Goal: Task Accomplishment & Management: Complete application form

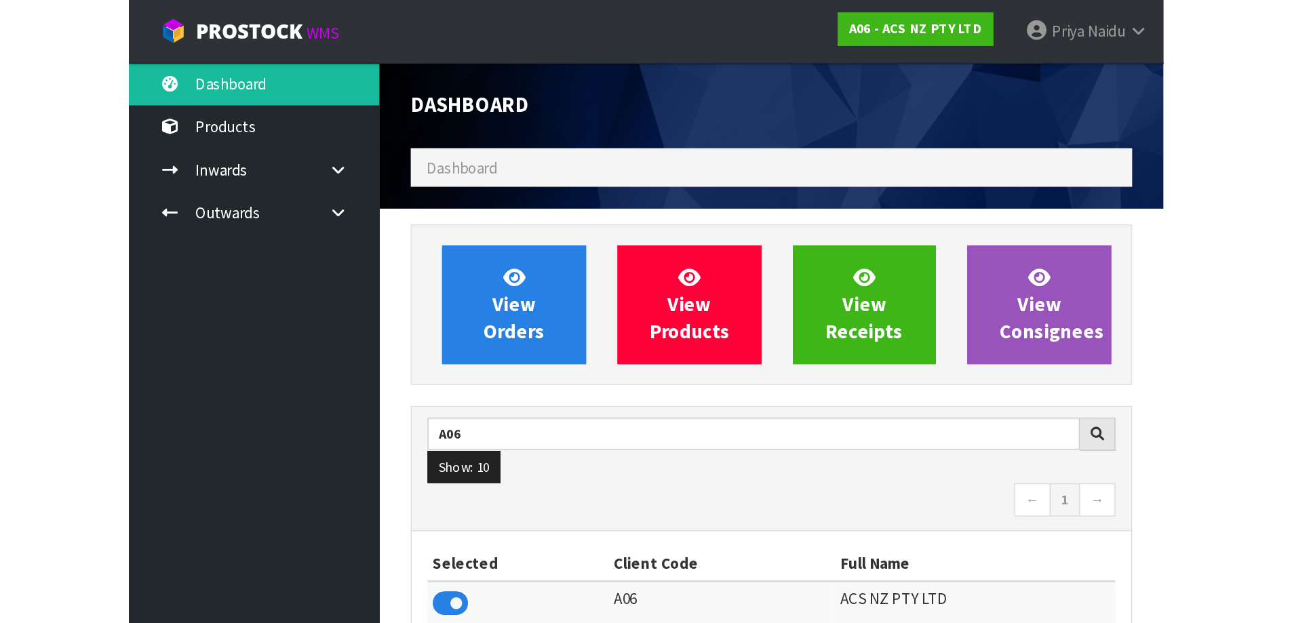
scroll to position [1028, 554]
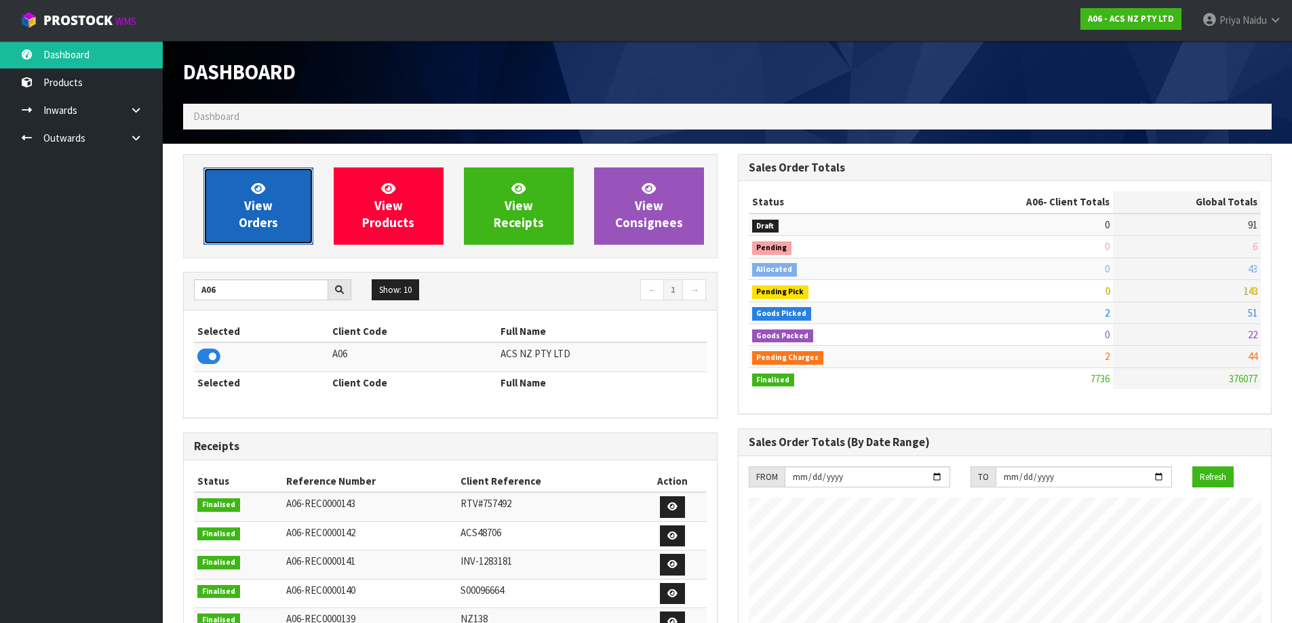
click at [260, 197] on span "View Orders" at bounding box center [258, 205] width 39 height 51
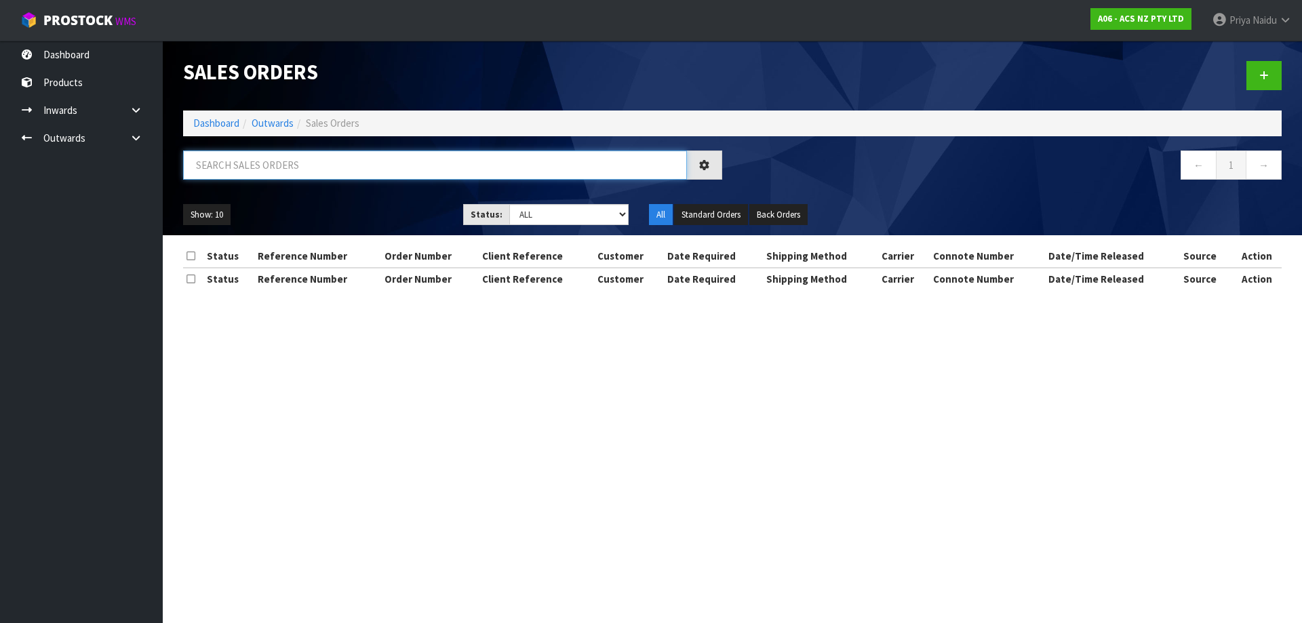
click at [284, 179] on input "text" at bounding box center [435, 165] width 504 height 29
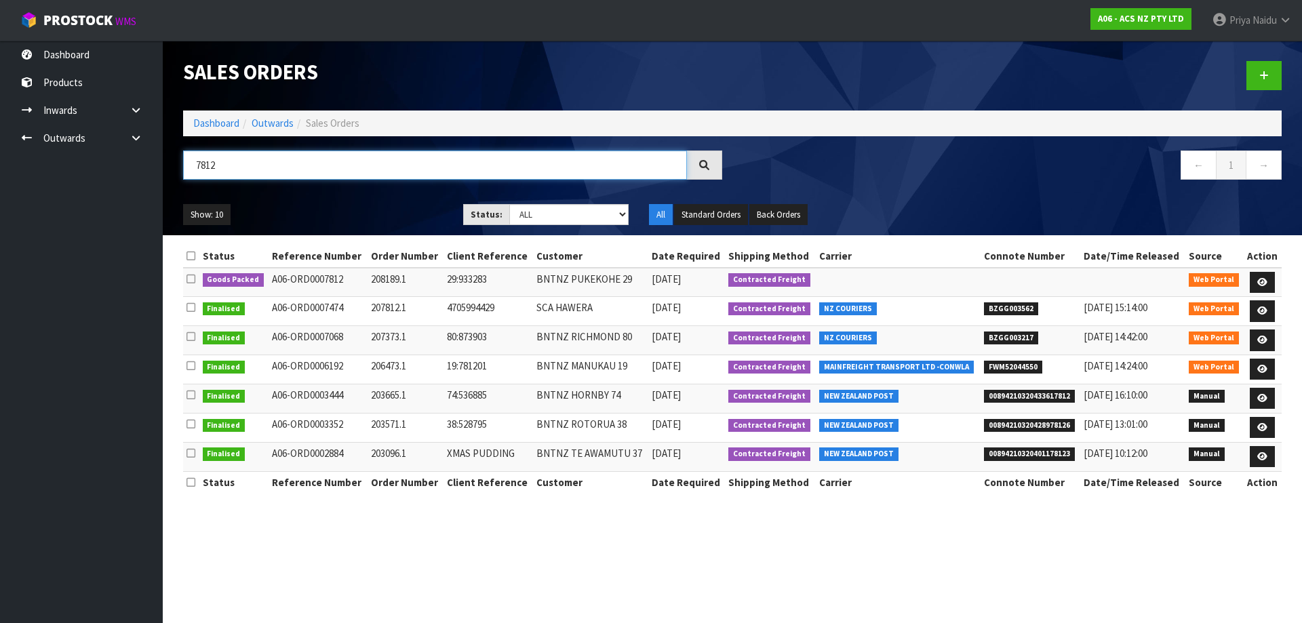
type input "7812"
click at [366, 216] on ul "Show: 10 5 10 25 50" at bounding box center [313, 215] width 260 height 22
click at [1263, 281] on icon at bounding box center [1263, 282] width 10 height 9
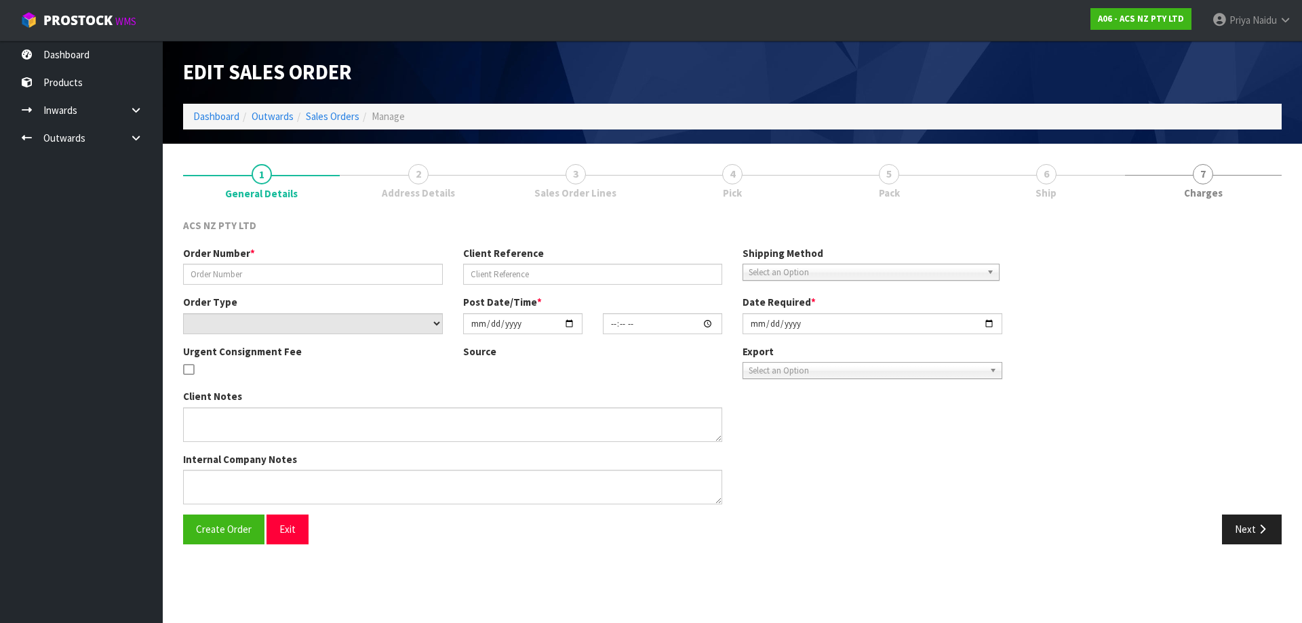
type input "208189.1"
type input "29:933283"
select select "number:0"
type input "[DATE]"
type input "10:10:00.000"
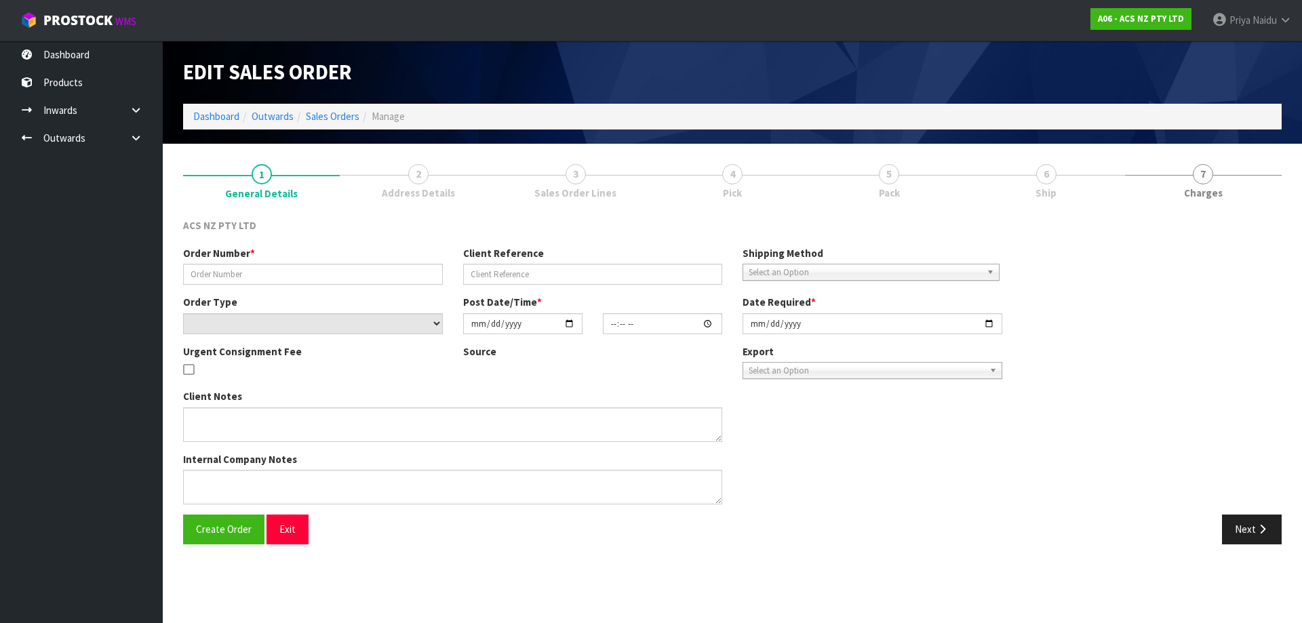
type input "[DATE]"
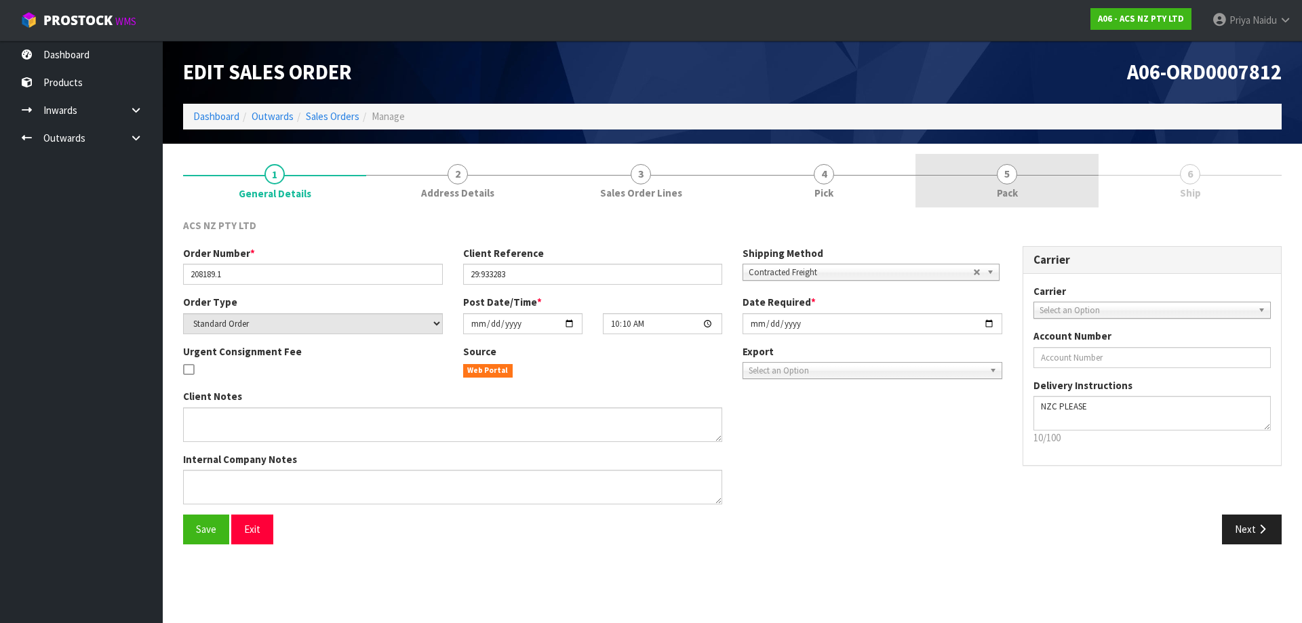
click at [1002, 172] on span "5" at bounding box center [1007, 174] width 20 height 20
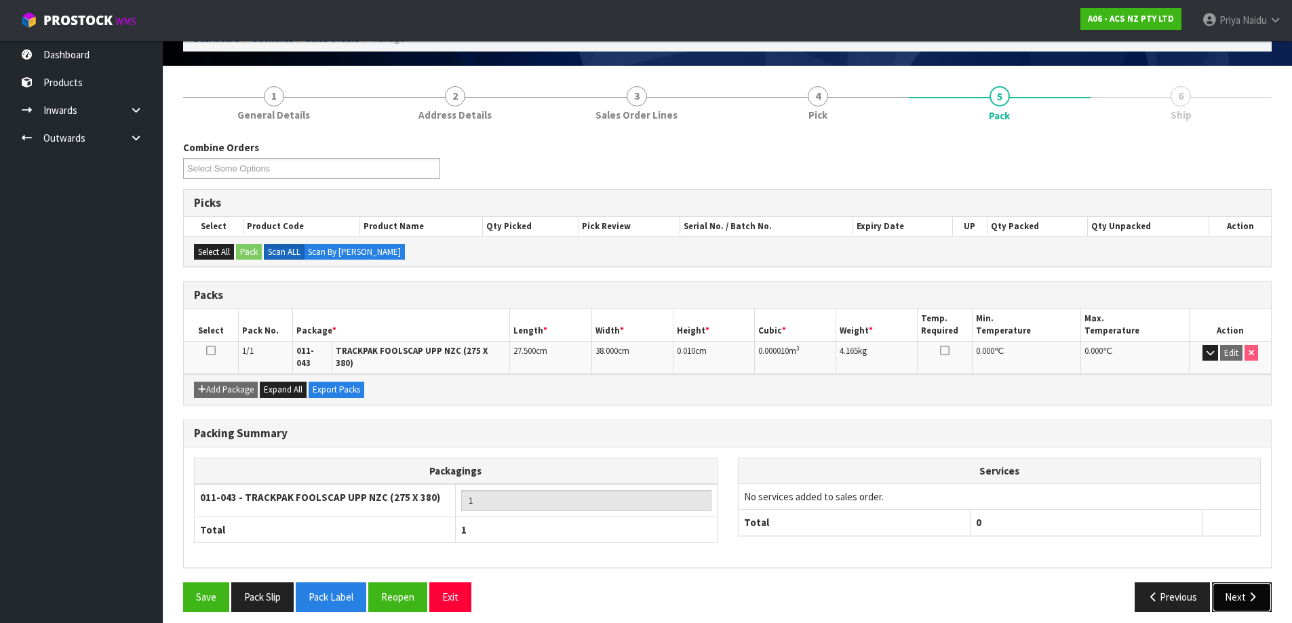
click at [1213, 583] on button "Next" at bounding box center [1242, 597] width 60 height 29
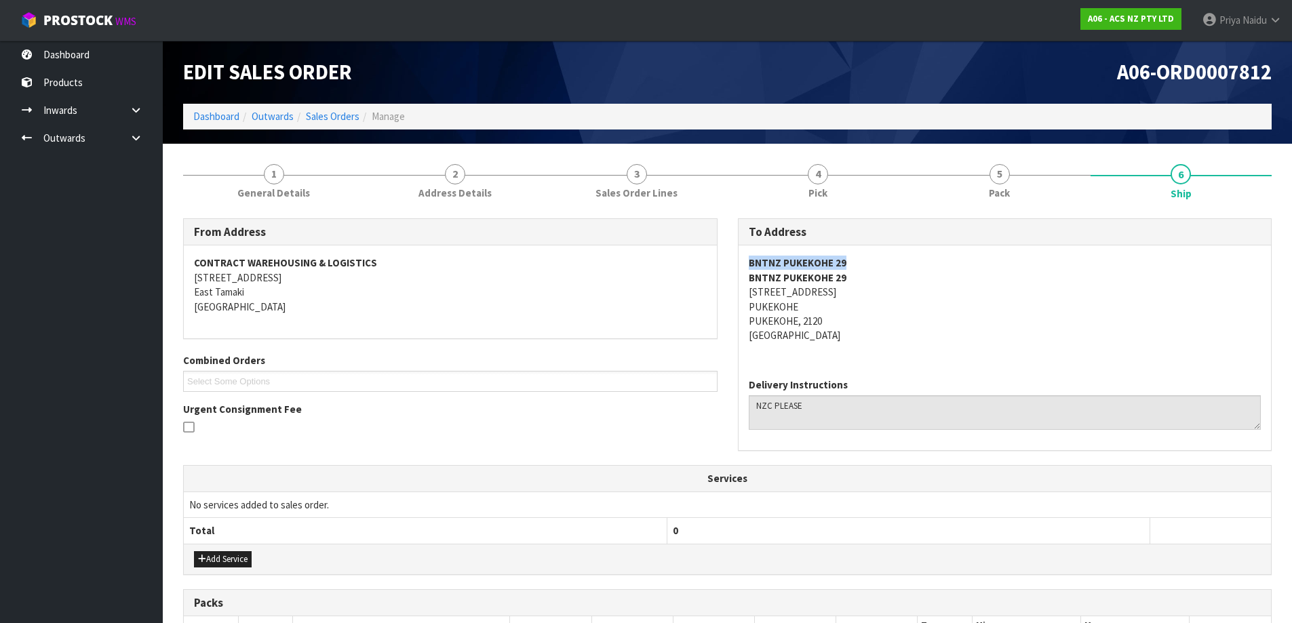
copy strong "BNTNZ PUKEKOHE 29"
drag, startPoint x: 747, startPoint y: 255, endPoint x: 859, endPoint y: 254, distance: 112.6
click at [859, 254] on div "BNTNZ PUKEKOHE 29 BNTNZ [STREET_ADDRESS]" at bounding box center [1005, 307] width 533 height 122
copy address "[STREET_ADDRESS]"
drag, startPoint x: 747, startPoint y: 290, endPoint x: 794, endPoint y: 308, distance: 50.3
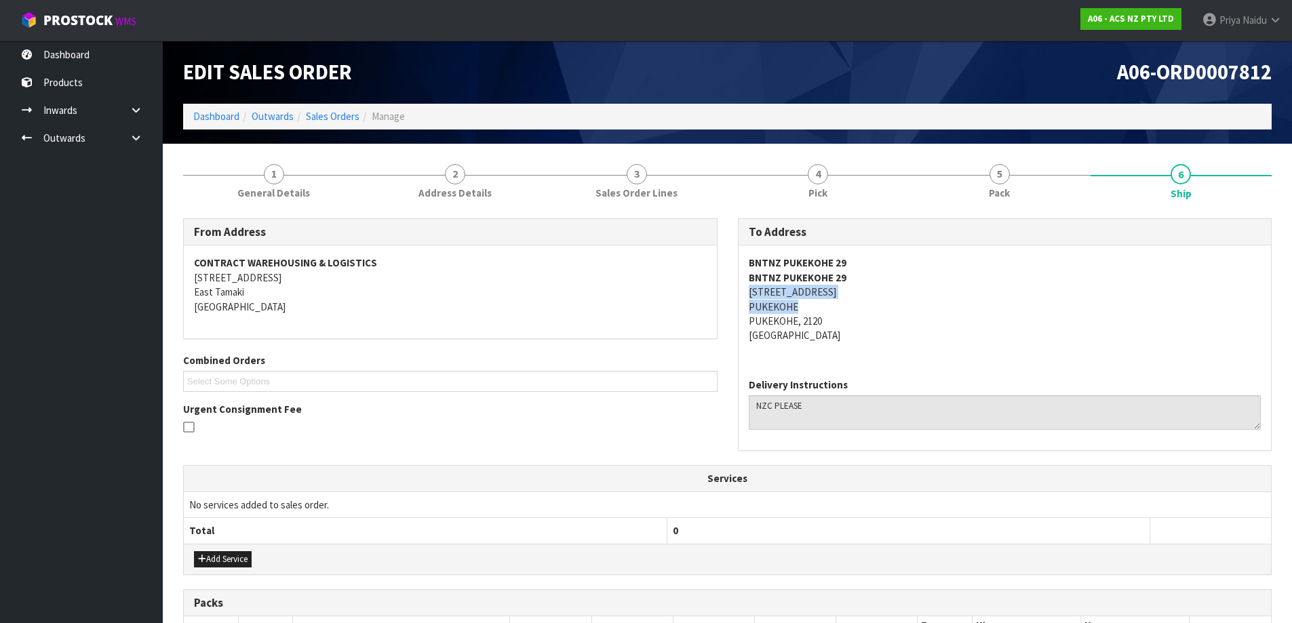
click at [833, 305] on div "BNTNZ PUKEKOHE 29 BNTNZ [STREET_ADDRESS]" at bounding box center [1005, 307] width 533 height 122
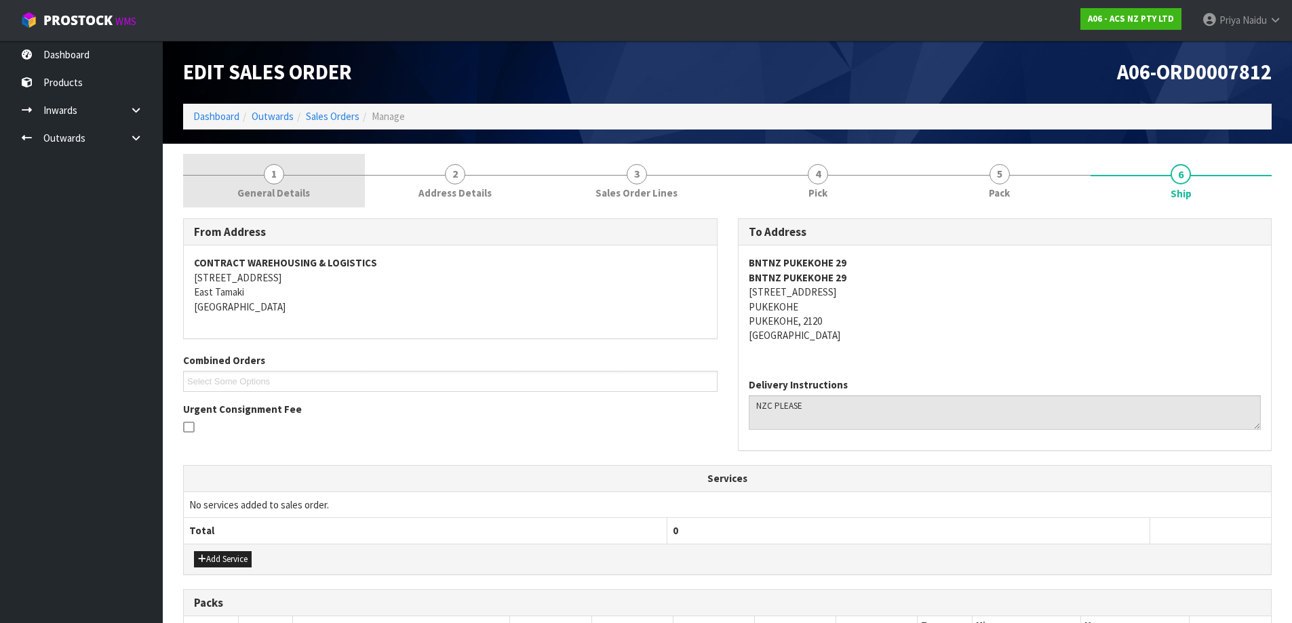
drag, startPoint x: 241, startPoint y: 189, endPoint x: 226, endPoint y: 201, distance: 19.8
click at [241, 189] on span "General Details" at bounding box center [273, 193] width 73 height 14
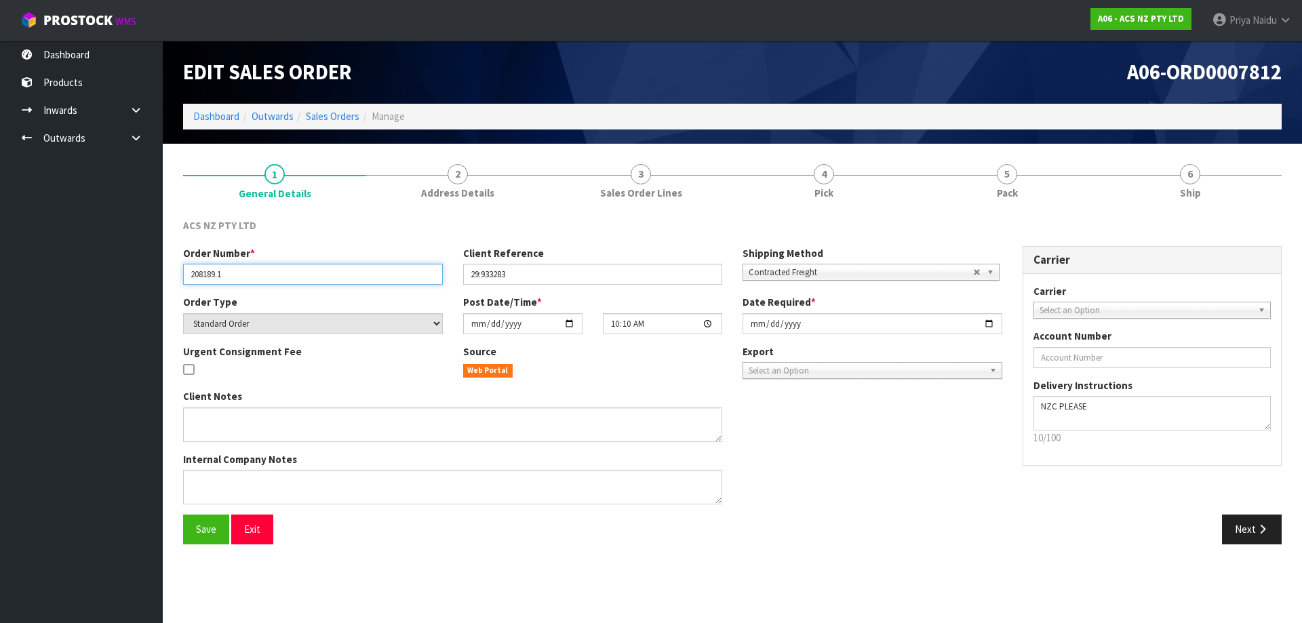
drag, startPoint x: 191, startPoint y: 281, endPoint x: 231, endPoint y: 280, distance: 40.7
click at [231, 280] on input "208189.1" at bounding box center [313, 274] width 260 height 21
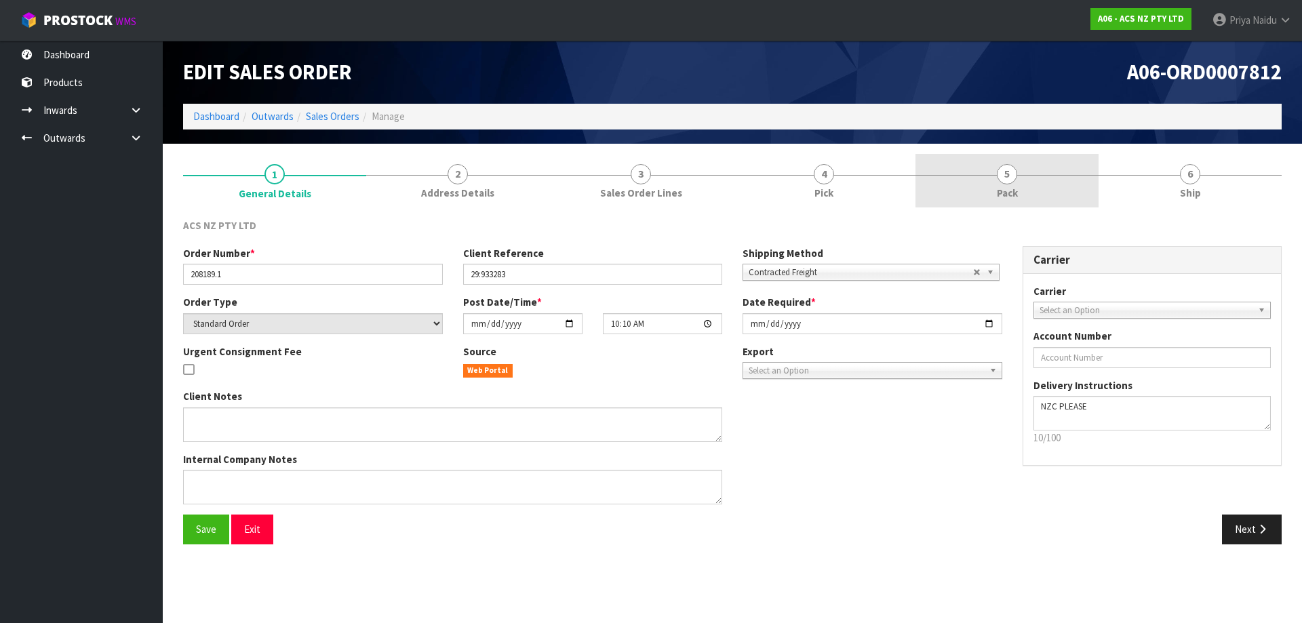
click at [994, 156] on link "5 Pack" at bounding box center [1007, 181] width 183 height 54
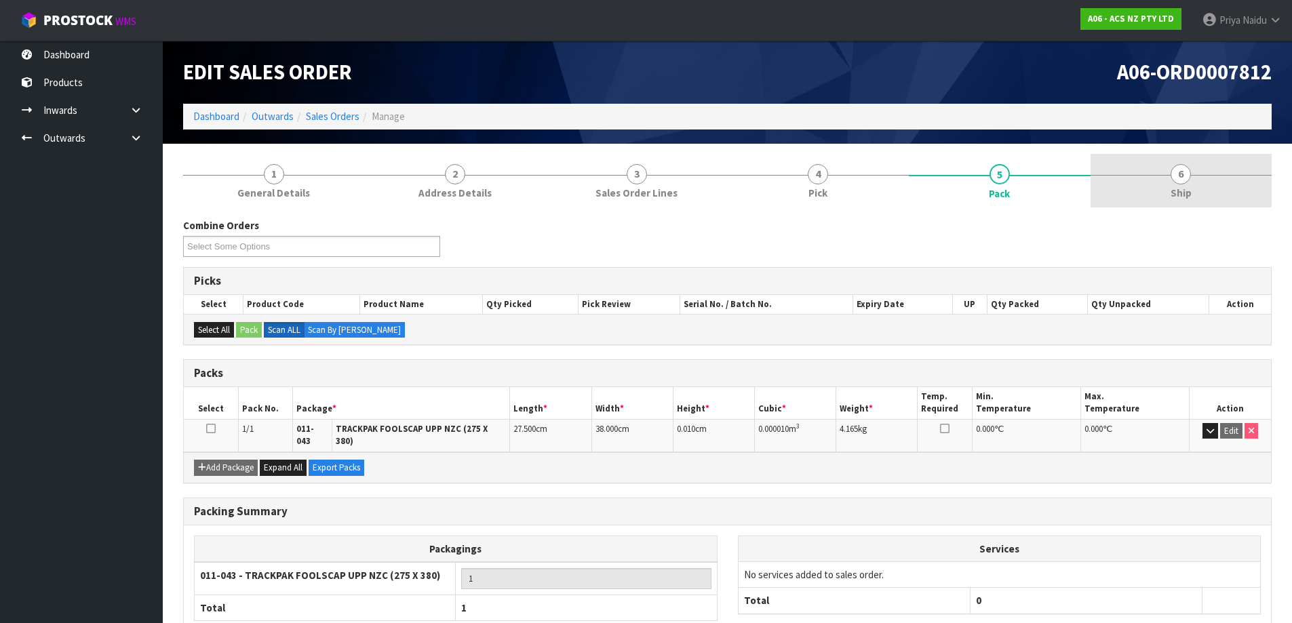
click at [1225, 203] on link "6 Ship" at bounding box center [1182, 181] width 182 height 54
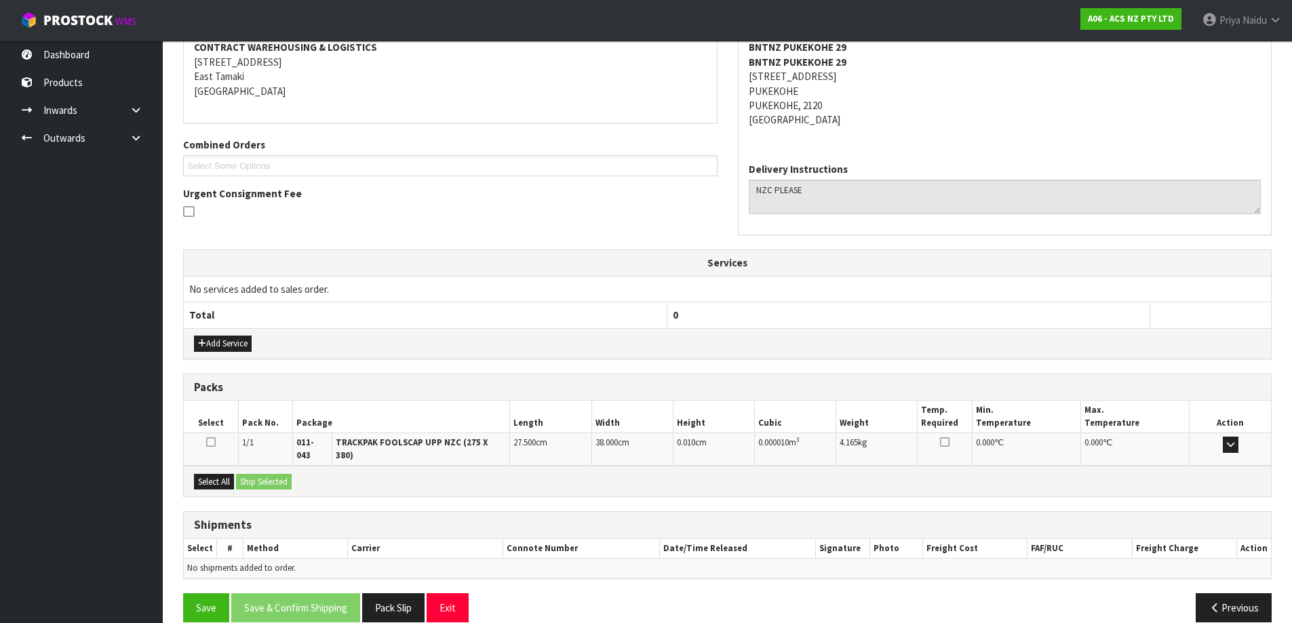
scroll to position [227, 0]
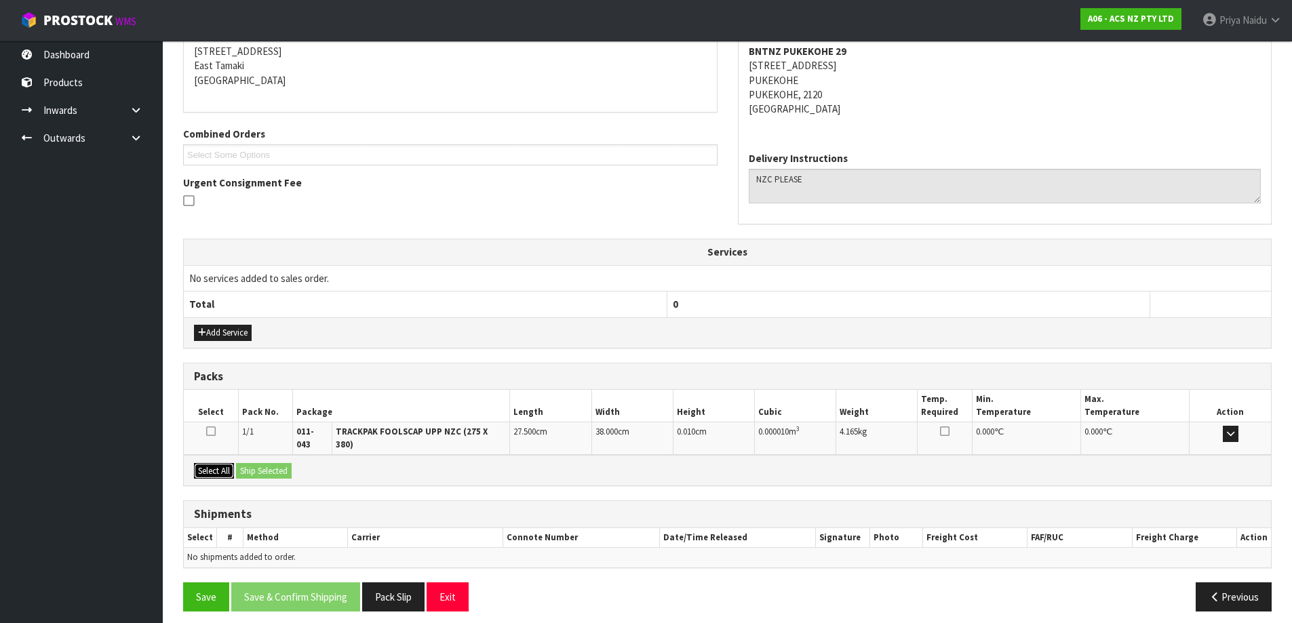
drag, startPoint x: 221, startPoint y: 458, endPoint x: 233, endPoint y: 456, distance: 11.6
click at [221, 463] on button "Select All" at bounding box center [214, 471] width 40 height 16
click at [233, 463] on button "Select All" at bounding box center [214, 471] width 40 height 16
click at [244, 463] on button "Ship Selected" at bounding box center [264, 471] width 56 height 16
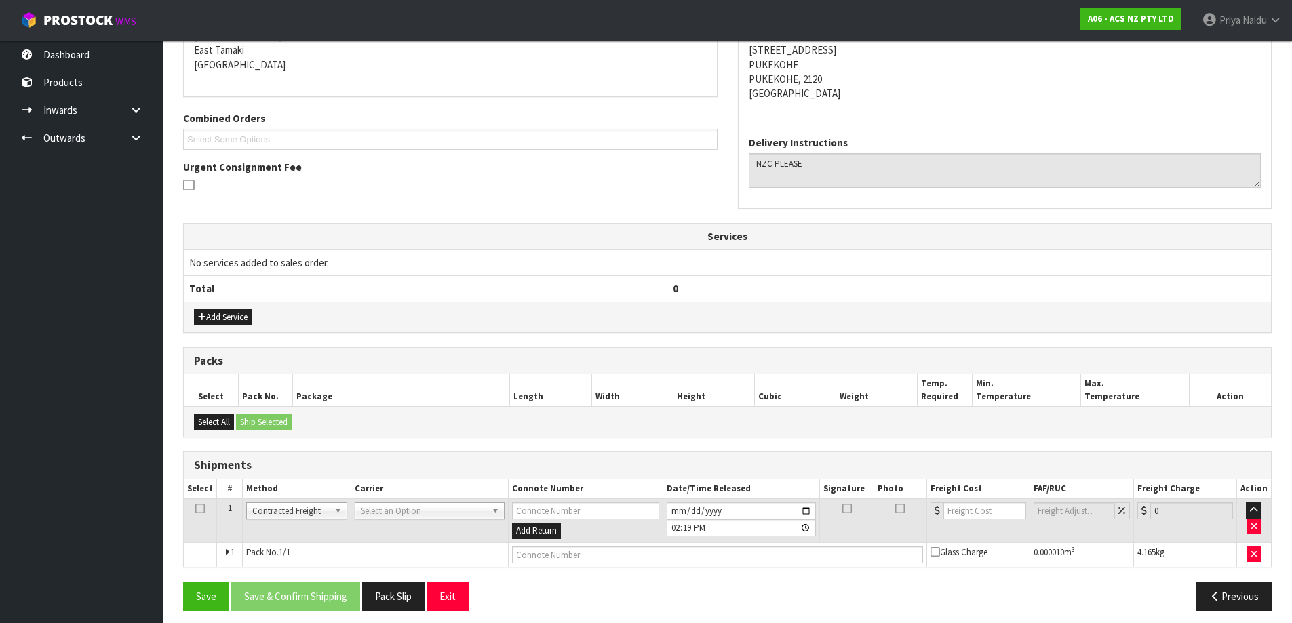
scroll to position [250, 0]
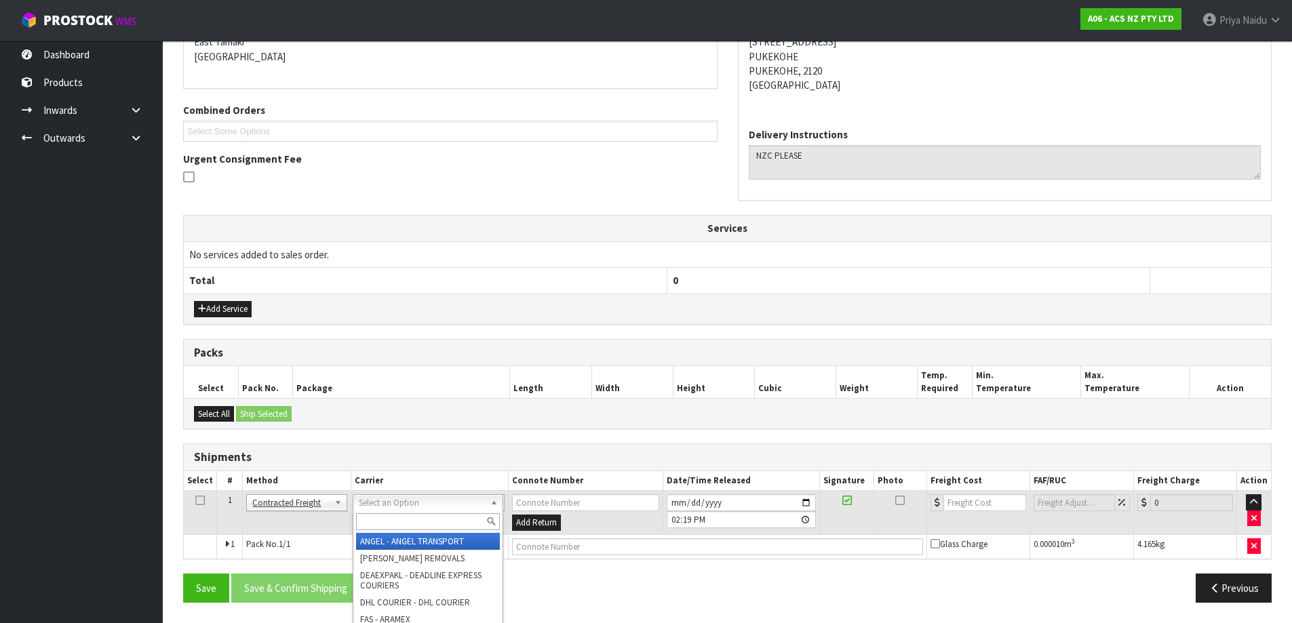
click at [372, 521] on input "text" at bounding box center [428, 521] width 144 height 17
type input "NZC"
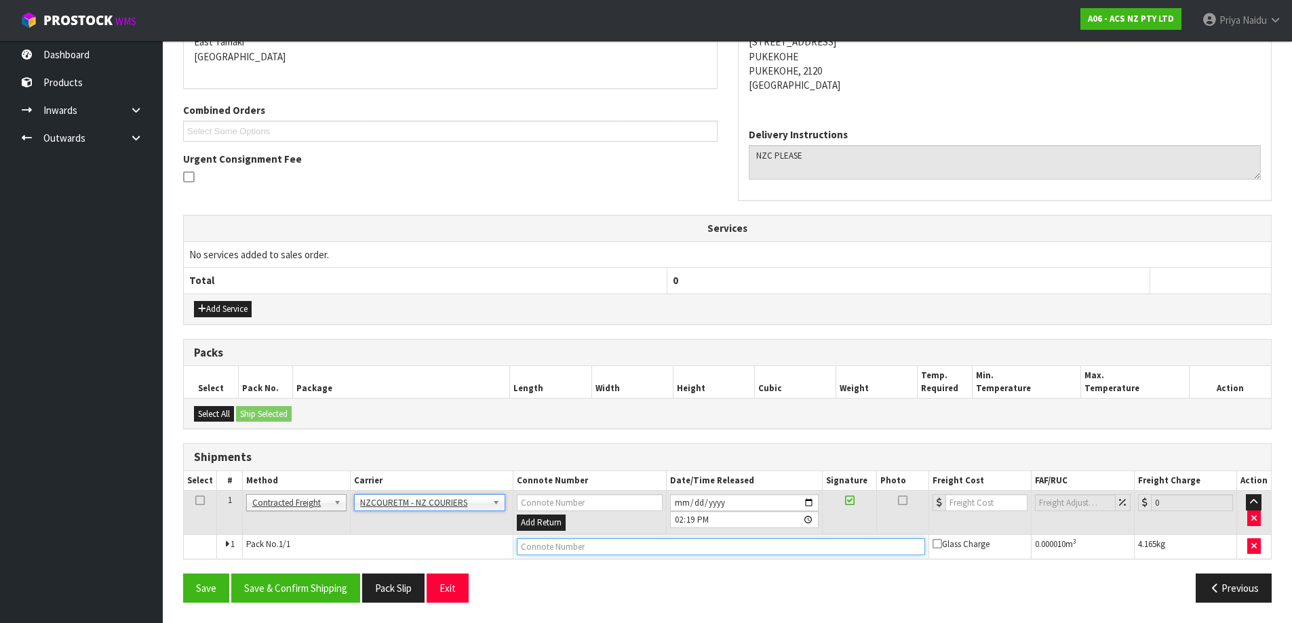
click at [558, 547] on input "text" at bounding box center [721, 547] width 408 height 17
paste input "208189.1"
type input "2"
click at [558, 543] on input "text" at bounding box center [721, 547] width 408 height 17
paste input "BZGG003863"
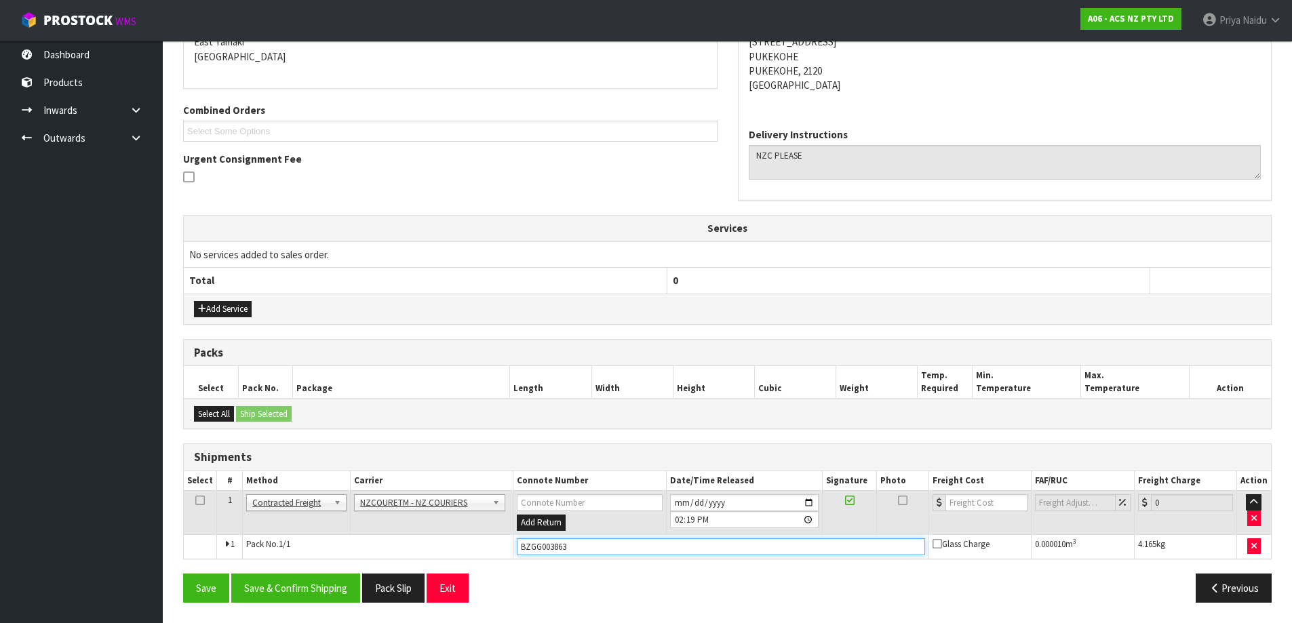
type input "BZGG003863"
click at [984, 499] on input "number" at bounding box center [987, 502] width 82 height 17
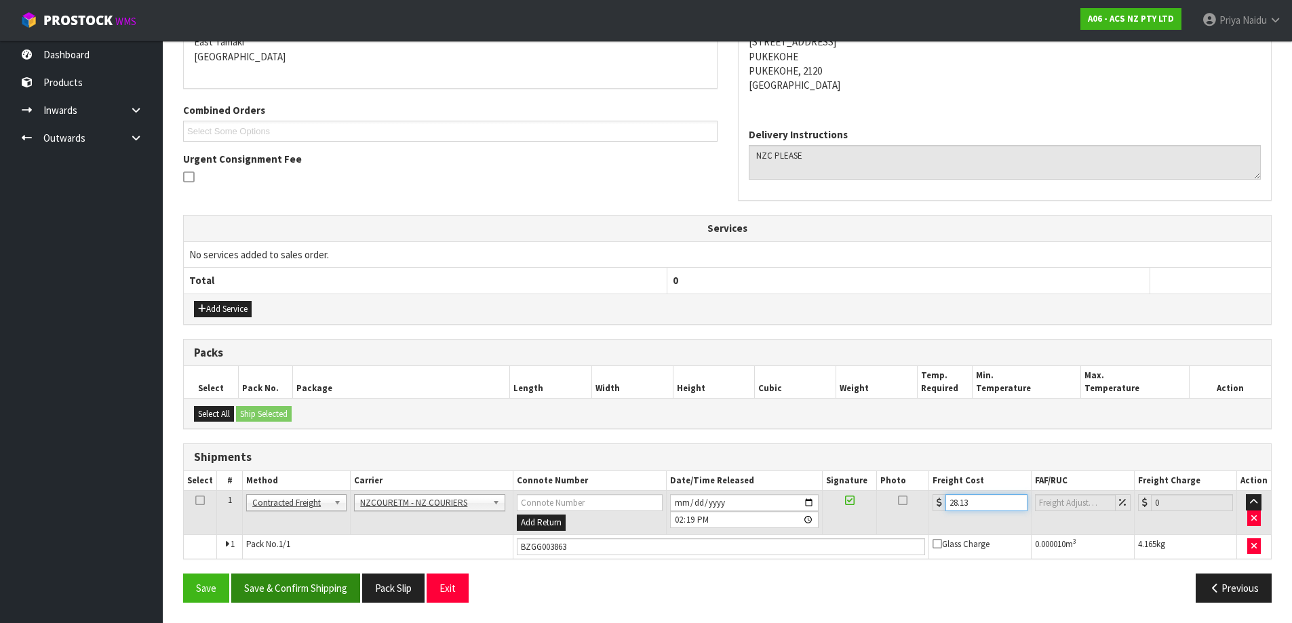
type input "28.13"
click at [306, 584] on button "Save & Confirm Shipping" at bounding box center [295, 588] width 129 height 29
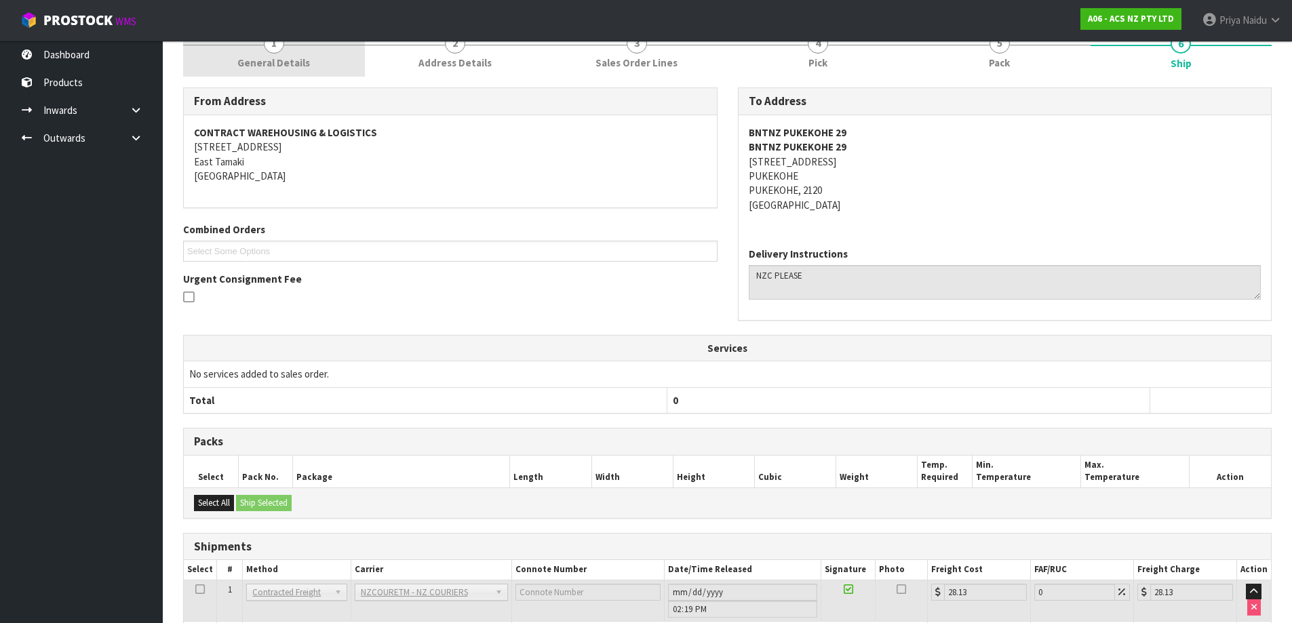
scroll to position [0, 0]
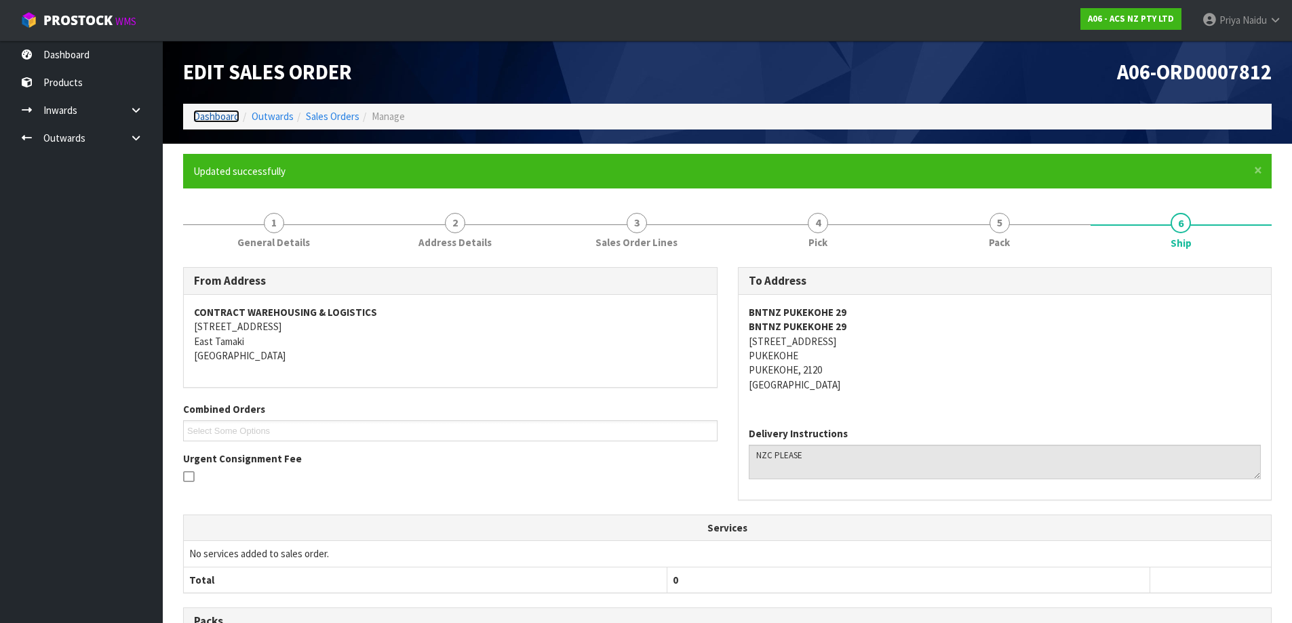
click at [213, 113] on link "Dashboard" at bounding box center [216, 116] width 46 height 13
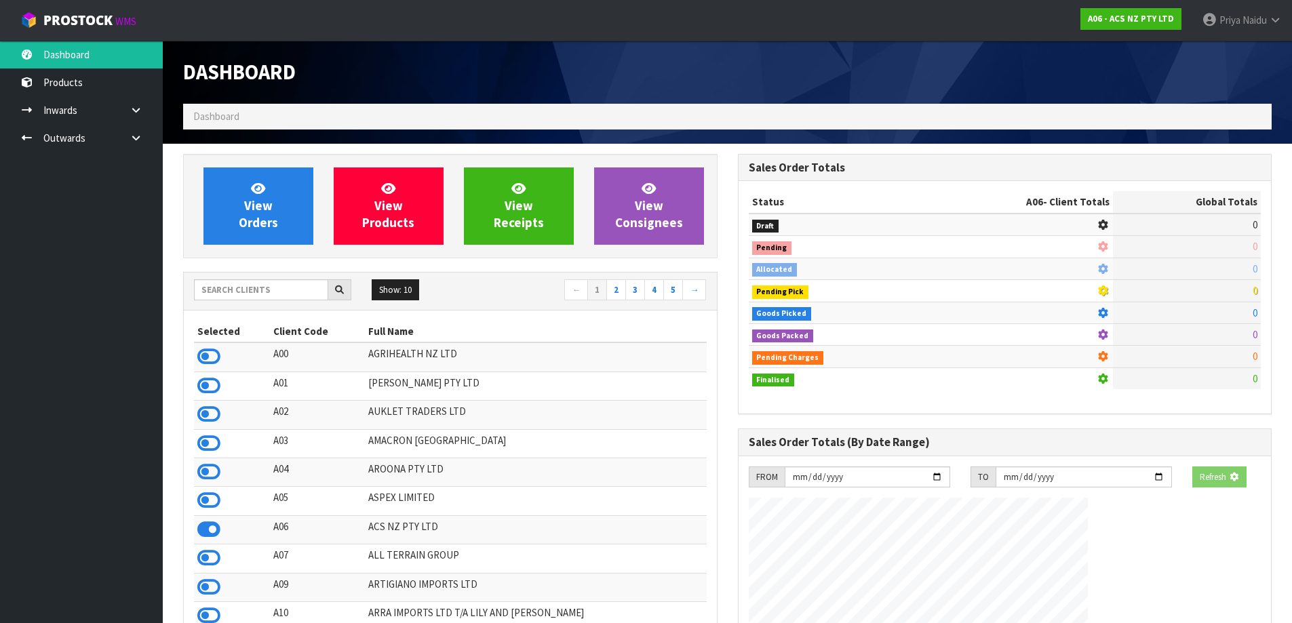
click at [244, 161] on div "View Orders View Products View Receipts View Consignees" at bounding box center [450, 206] width 534 height 104
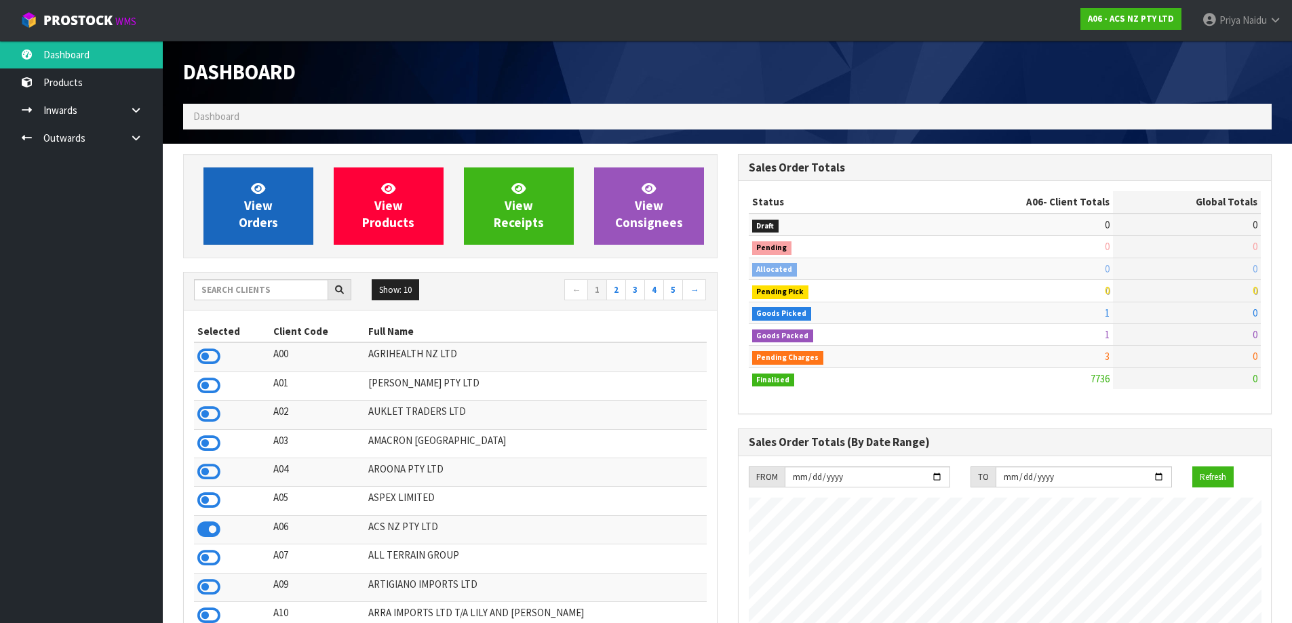
scroll to position [1028, 554]
click at [262, 214] on link "View Orders" at bounding box center [258, 206] width 110 height 77
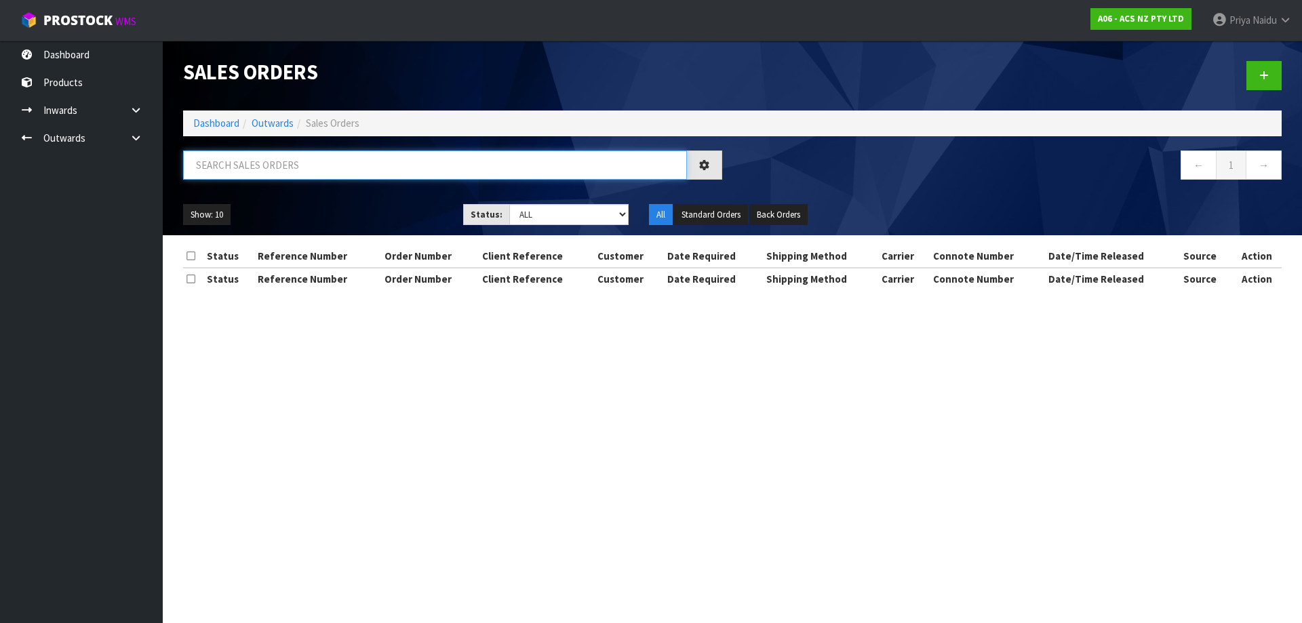
click at [286, 163] on input "text" at bounding box center [435, 165] width 504 height 29
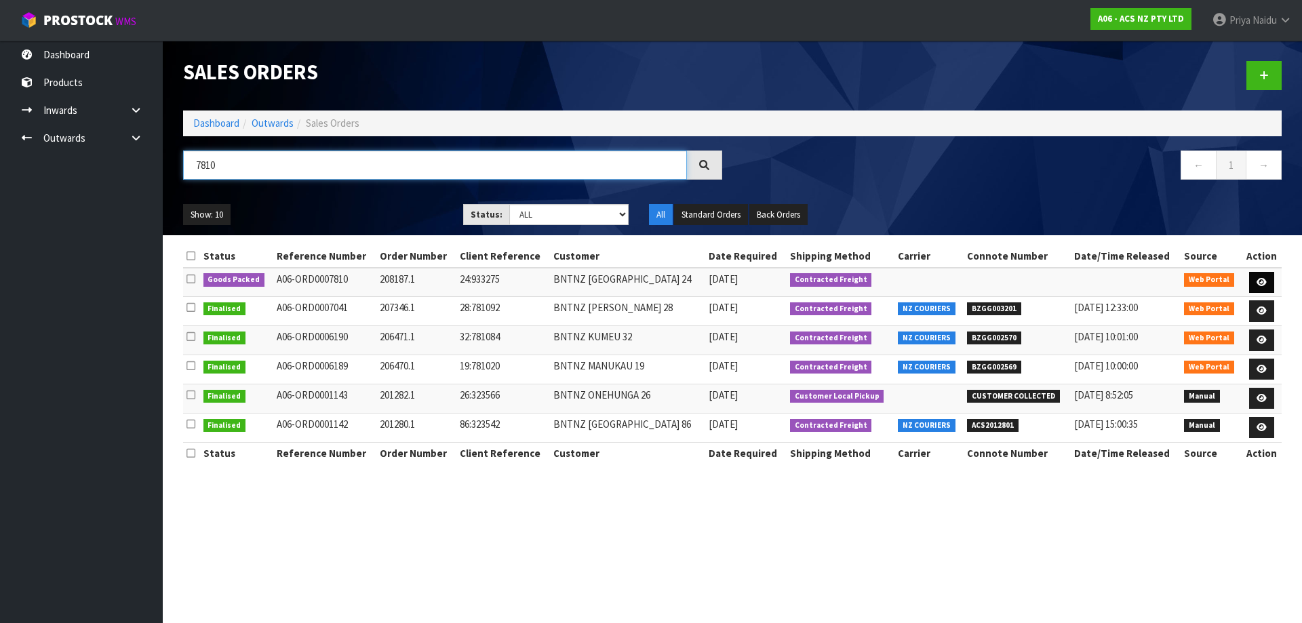
type input "7810"
click at [1267, 281] on link at bounding box center [1261, 283] width 25 height 22
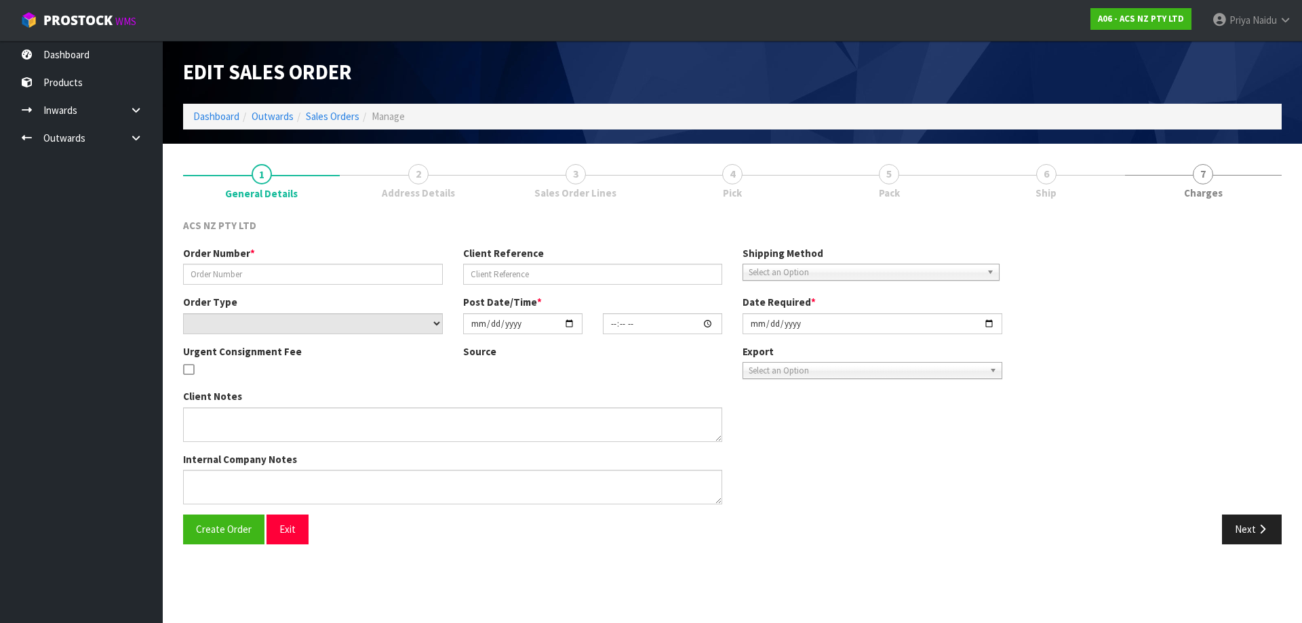
type input "208187.1"
type input "24:933275"
select select "number:0"
type input "[DATE]"
type input "10:08:00.000"
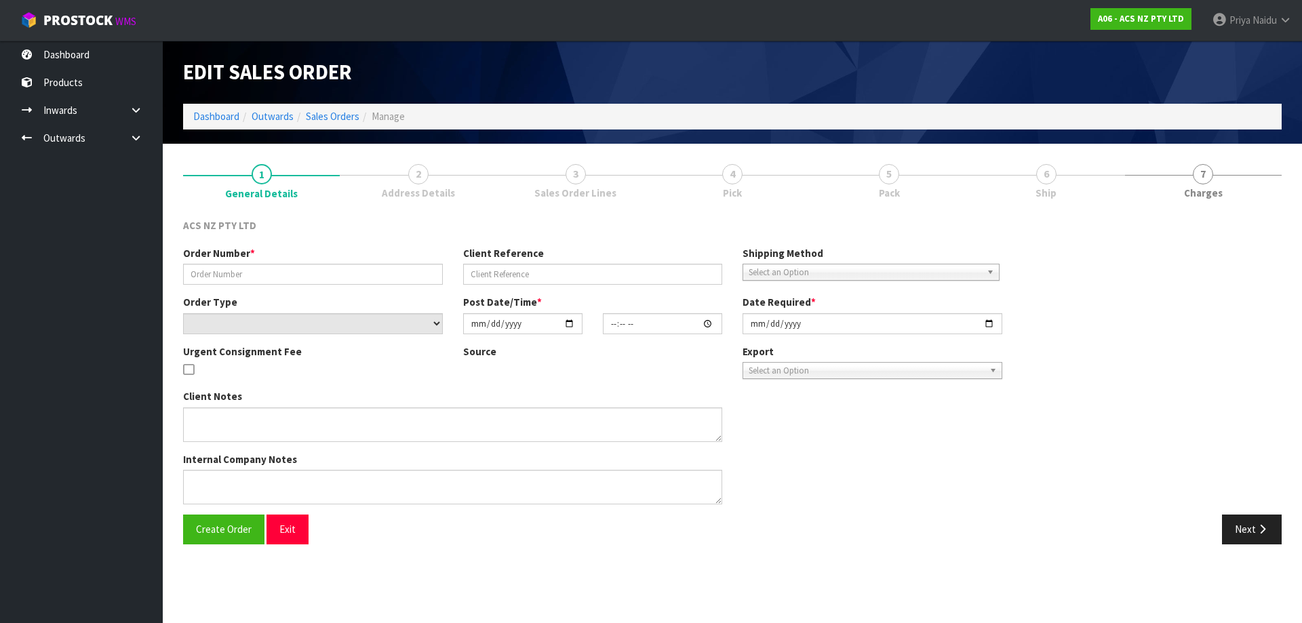
type input "[DATE]"
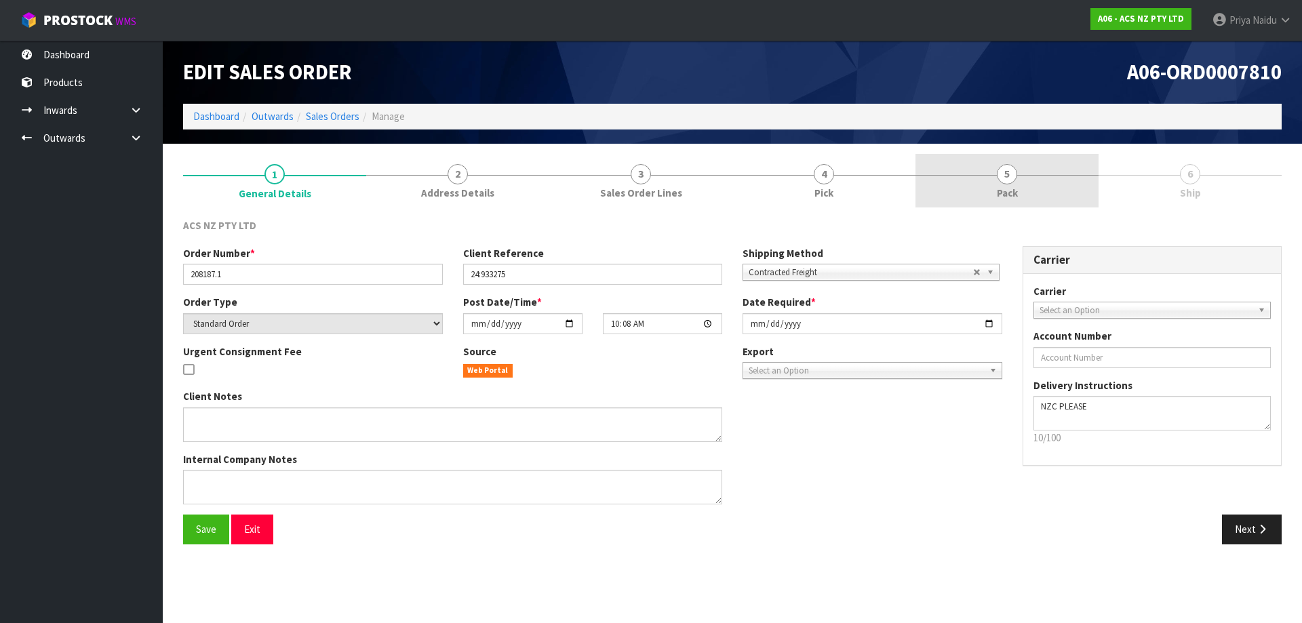
click at [1011, 194] on span "Pack" at bounding box center [1007, 193] width 21 height 14
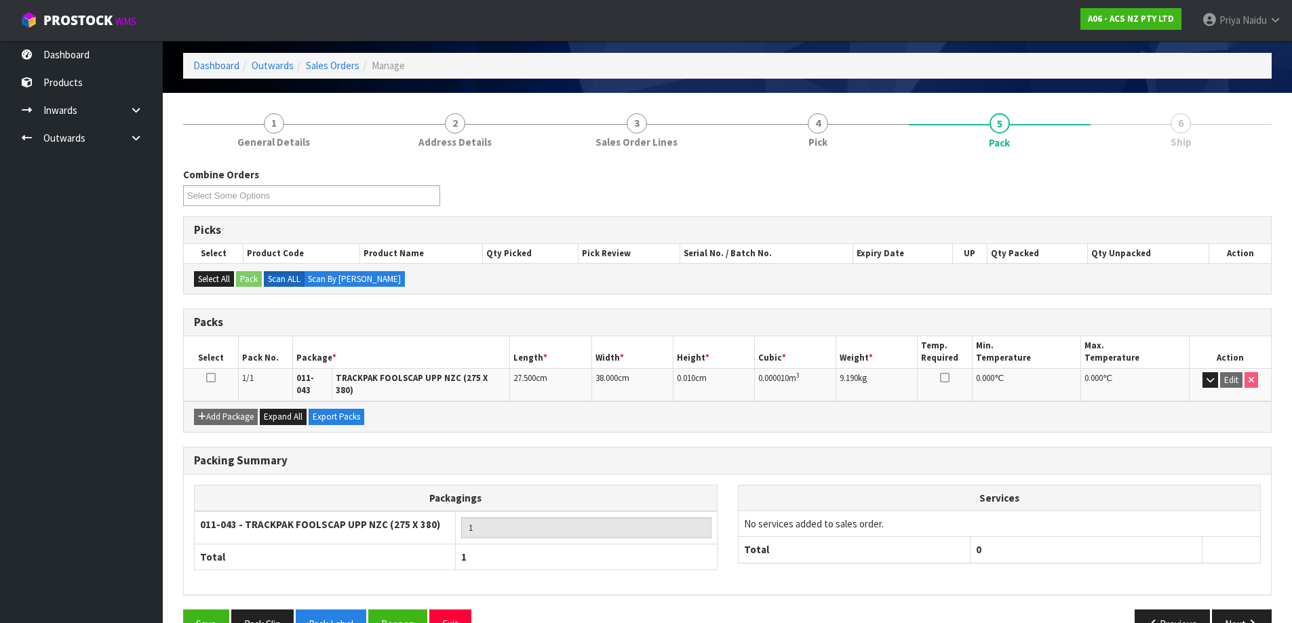
scroll to position [78, 0]
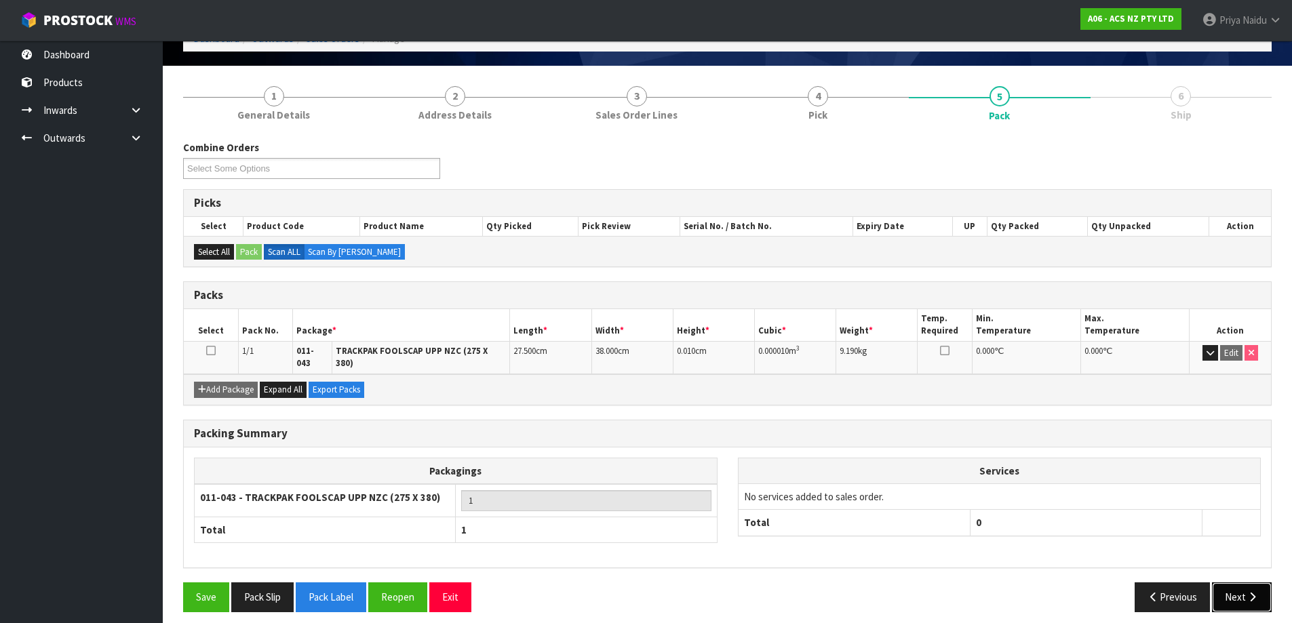
click at [1225, 583] on button "Next" at bounding box center [1242, 597] width 60 height 29
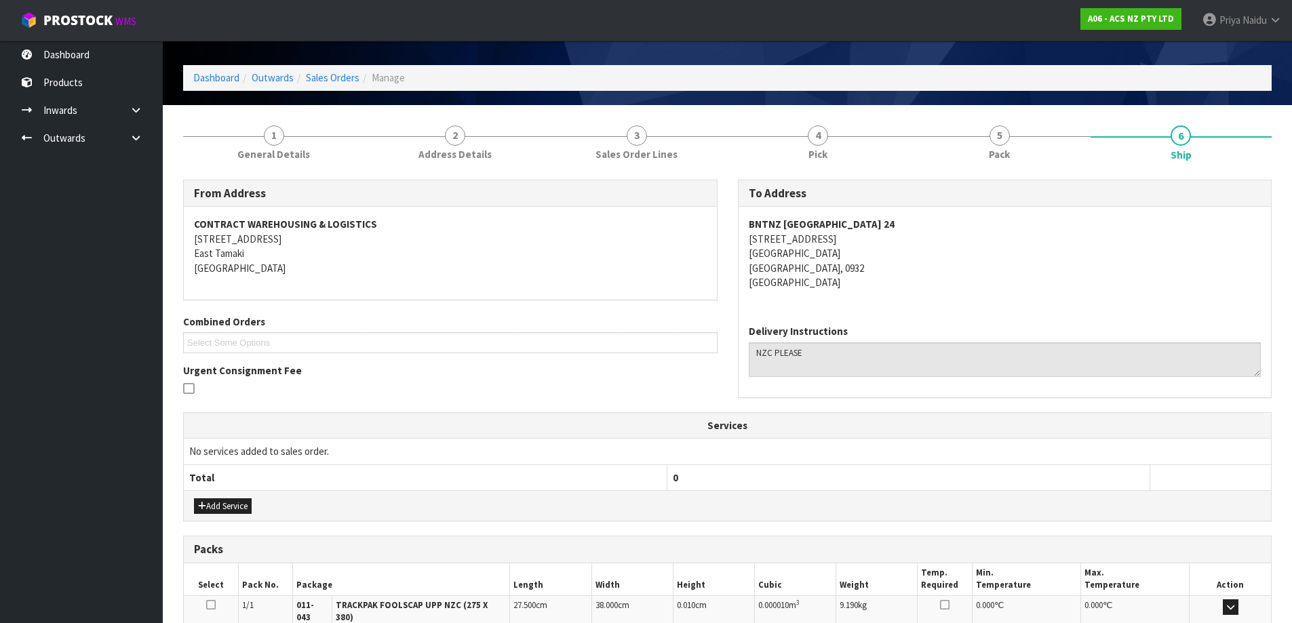
scroll to position [0, 0]
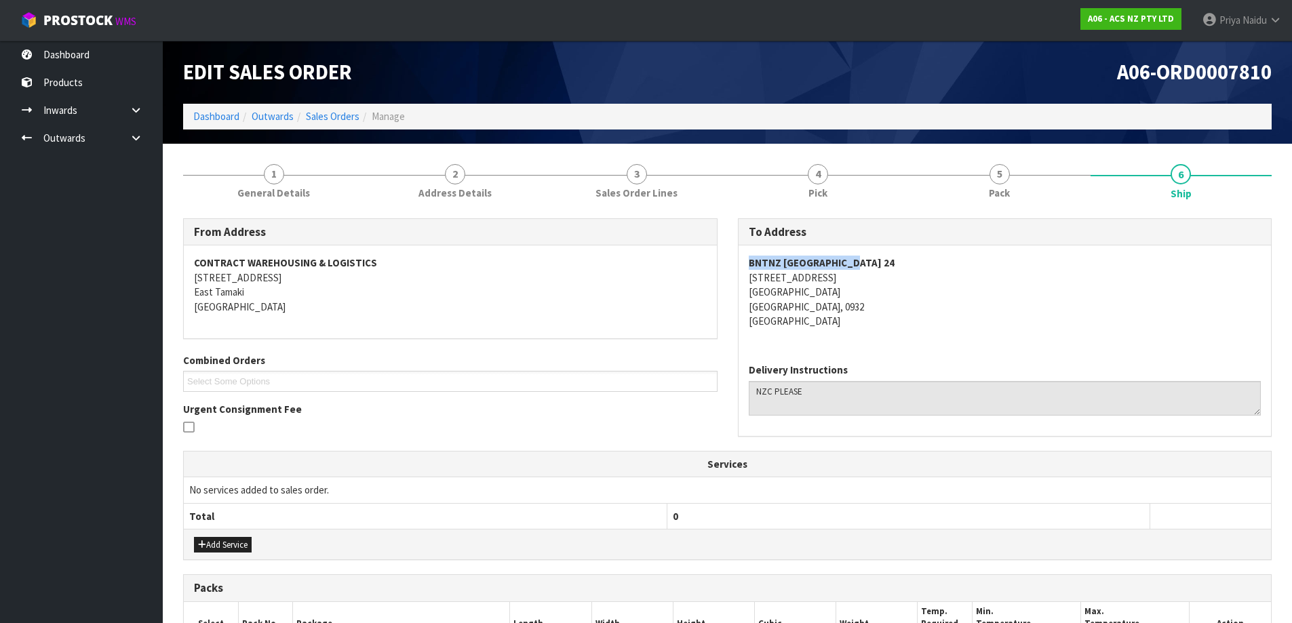
copy strong "BNTNZ [GEOGRAPHIC_DATA] 24"
drag, startPoint x: 733, startPoint y: 258, endPoint x: 863, endPoint y: 258, distance: 130.2
click at [863, 258] on div "To Address BNTNZ [GEOGRAPHIC_DATA] [STREET_ADDRESS] Delivery Instructions" at bounding box center [1005, 334] width 555 height 233
copy address "[STREET_ADDRESS]"
drag, startPoint x: 738, startPoint y: 275, endPoint x: 882, endPoint y: 286, distance: 144.3
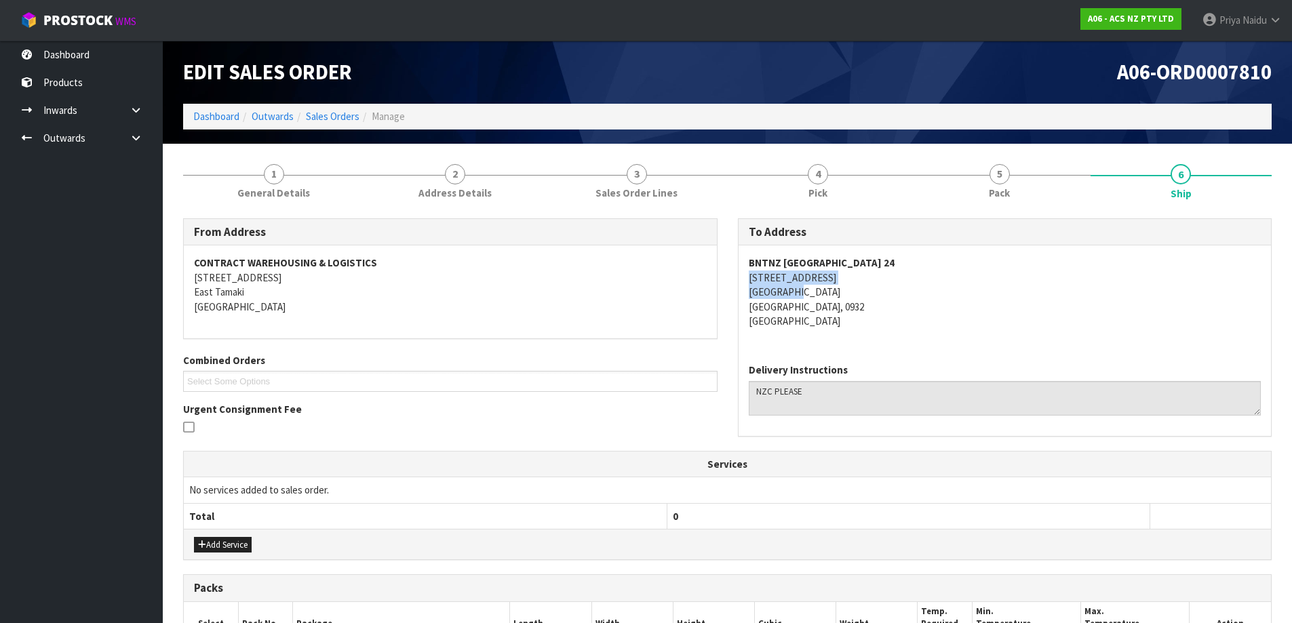
click at [882, 286] on div "BNTNZ [GEOGRAPHIC_DATA] [STREET_ADDRESS]" at bounding box center [1005, 299] width 533 height 107
drag, startPoint x: 216, startPoint y: 178, endPoint x: 222, endPoint y: 196, distance: 19.3
click at [216, 178] on link "1 General Details" at bounding box center [274, 181] width 182 height 54
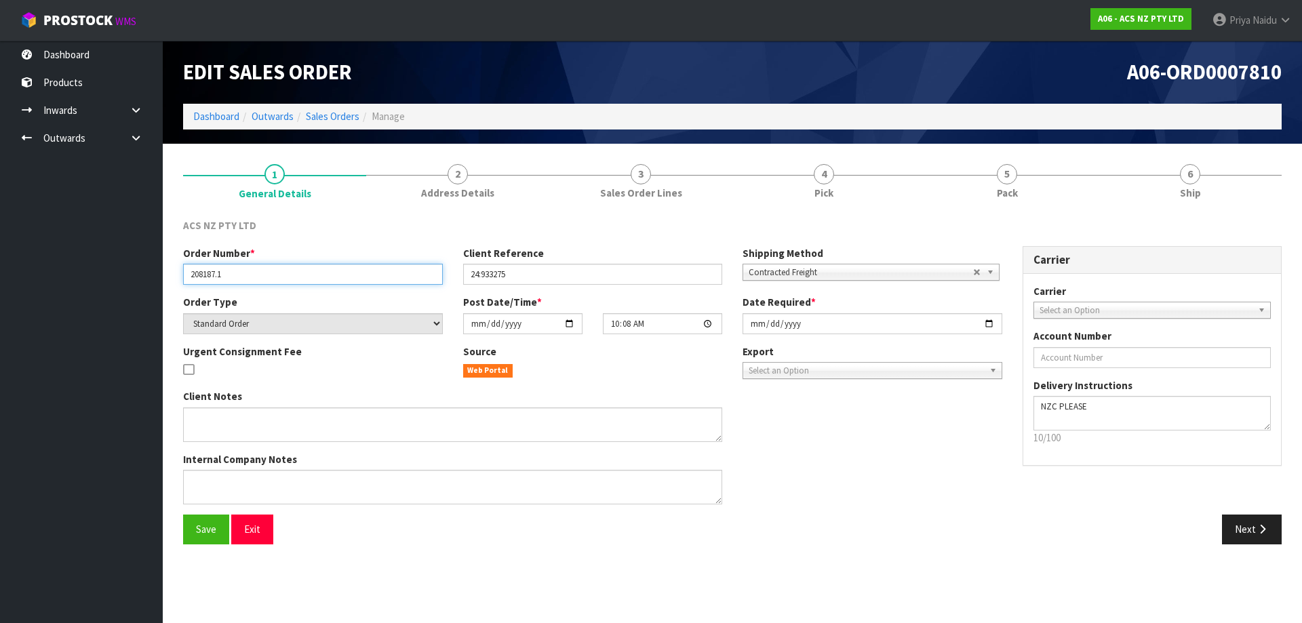
drag, startPoint x: 187, startPoint y: 277, endPoint x: 265, endPoint y: 277, distance: 78.0
click at [265, 277] on input "208187.1" at bounding box center [313, 274] width 260 height 21
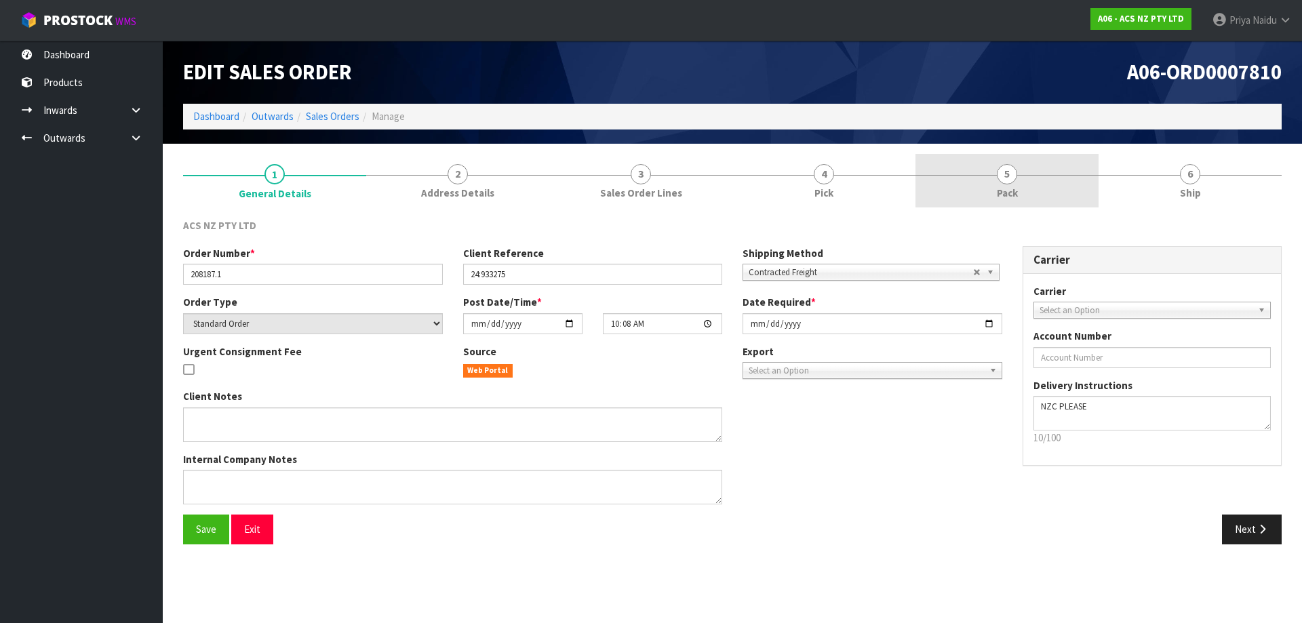
click at [1046, 197] on link "5 Pack" at bounding box center [1007, 181] width 183 height 54
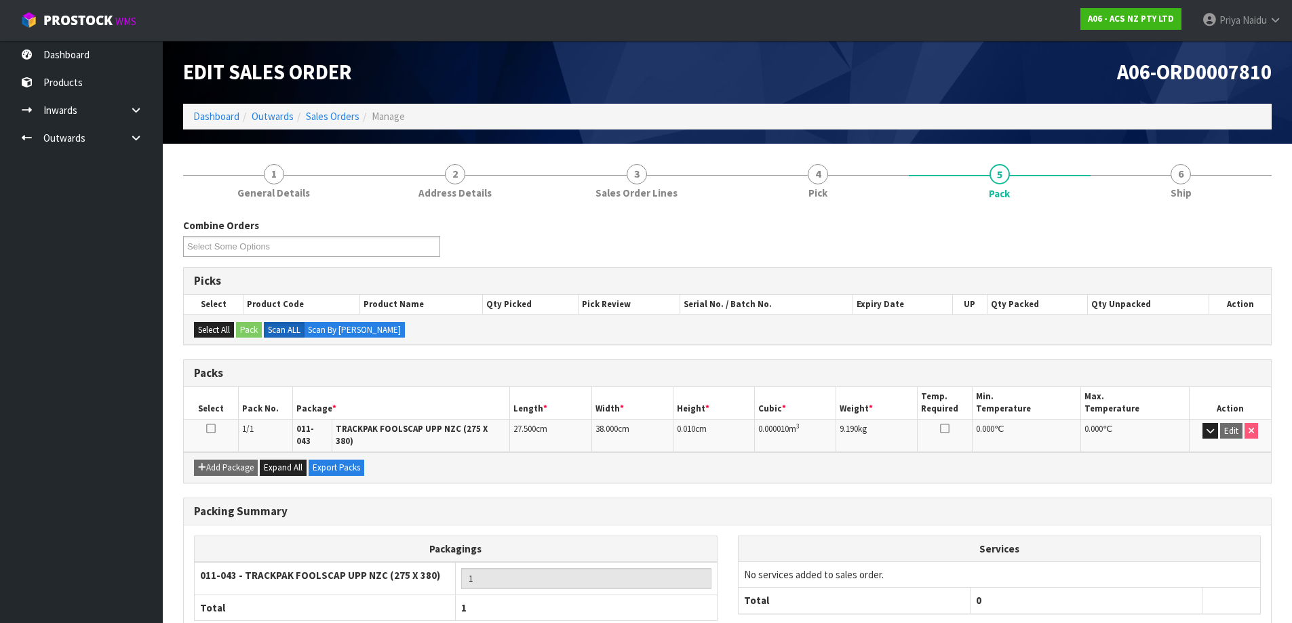
click at [1163, 225] on div "Combine Orders A06-ORD0007810 A06-ORD0007813 Select Some Options" at bounding box center [727, 242] width 1109 height 49
click at [1173, 193] on span "Ship" at bounding box center [1181, 193] width 21 height 14
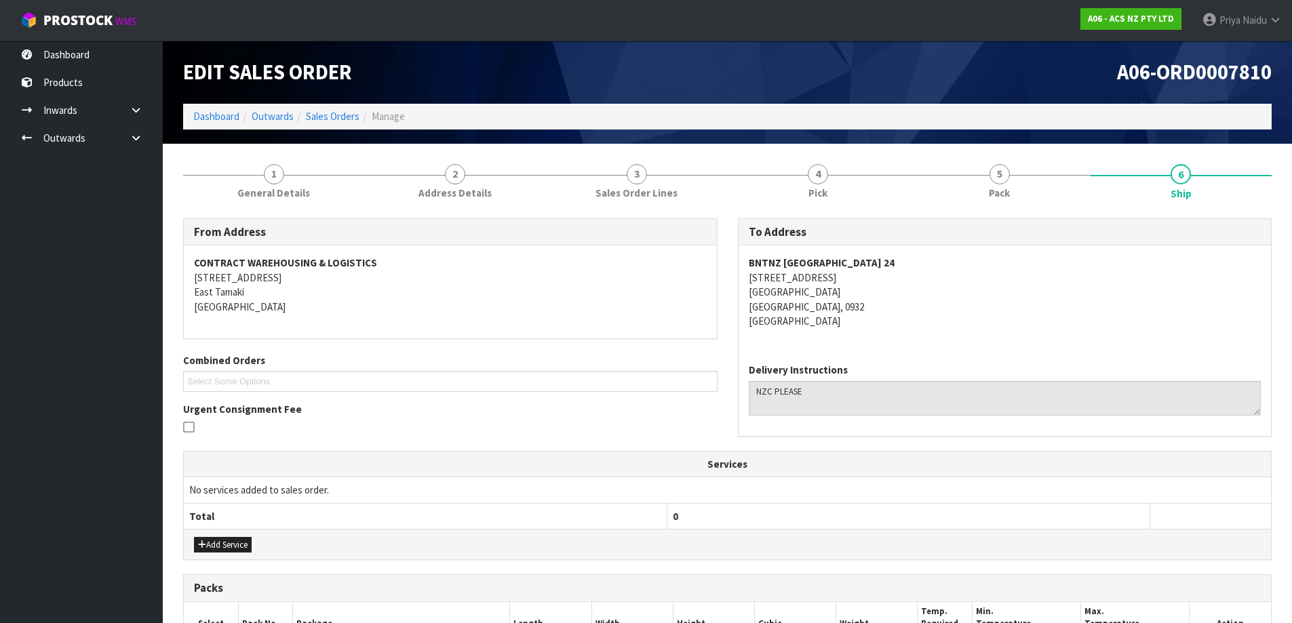
copy address "[STREET_ADDRESS]"
drag, startPoint x: 747, startPoint y: 277, endPoint x: 876, endPoint y: 276, distance: 128.9
click at [876, 276] on div "BNTNZ [GEOGRAPHIC_DATA] [STREET_ADDRESS]" at bounding box center [1005, 299] width 533 height 107
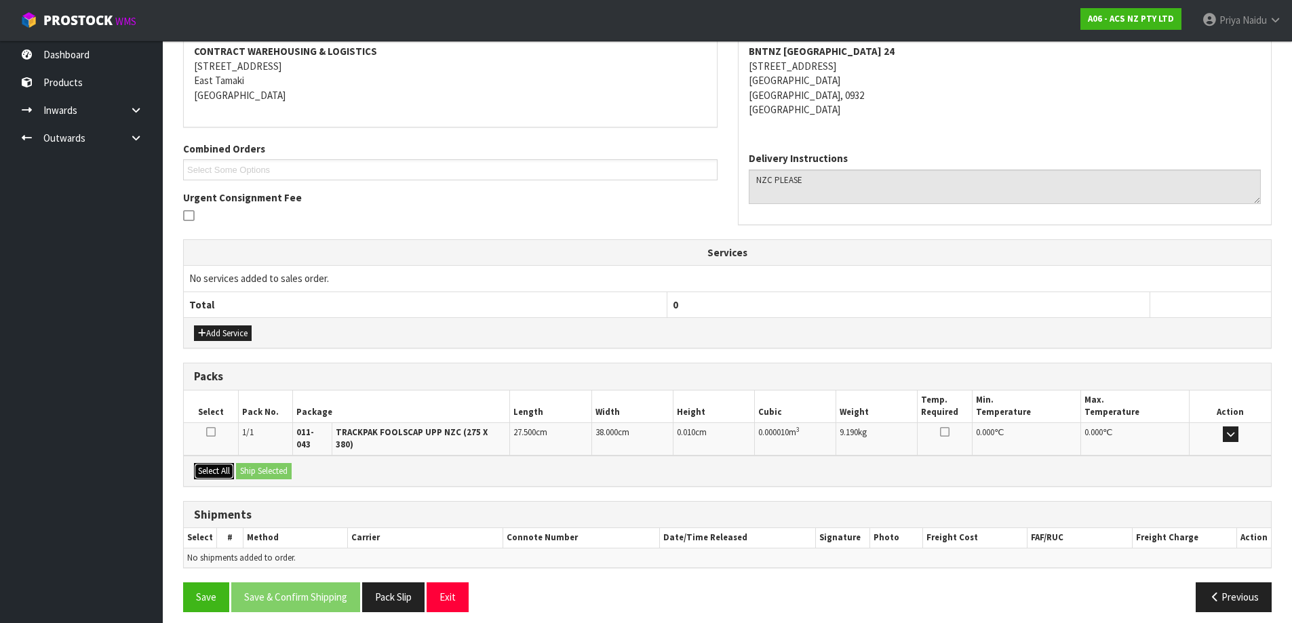
click at [227, 463] on button "Select All" at bounding box center [214, 471] width 40 height 16
click at [273, 468] on button "Ship Selected" at bounding box center [264, 471] width 56 height 16
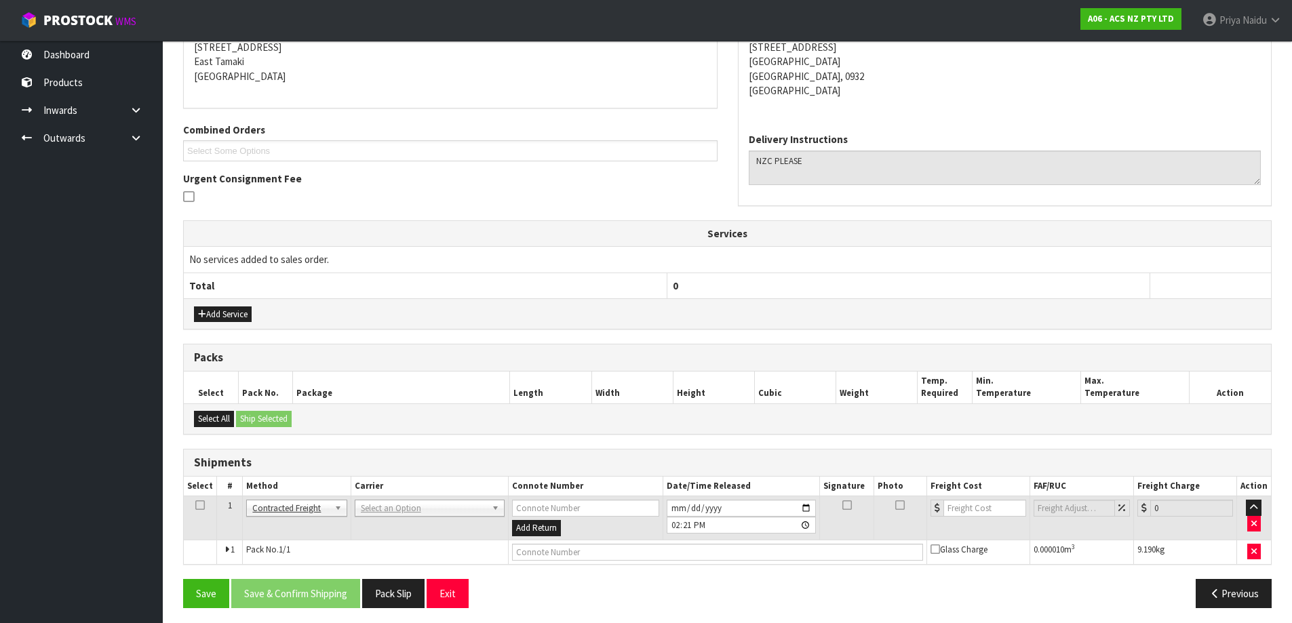
scroll to position [236, 0]
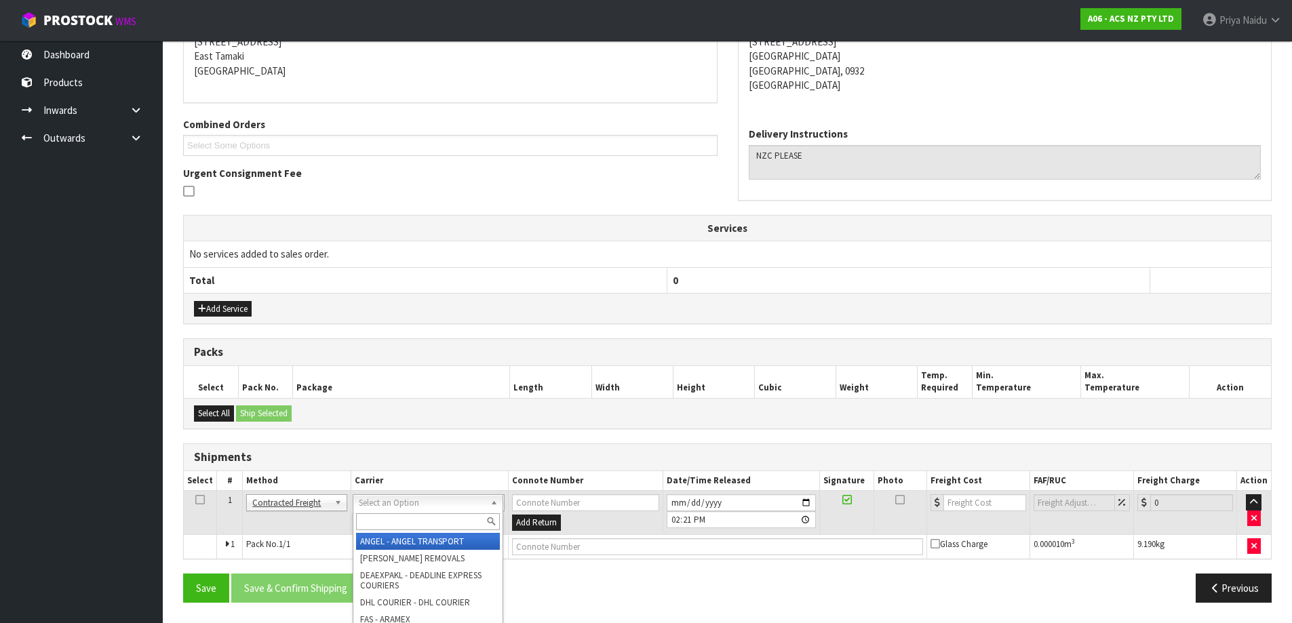
click at [399, 516] on input "text" at bounding box center [428, 521] width 144 height 17
type input "NZC"
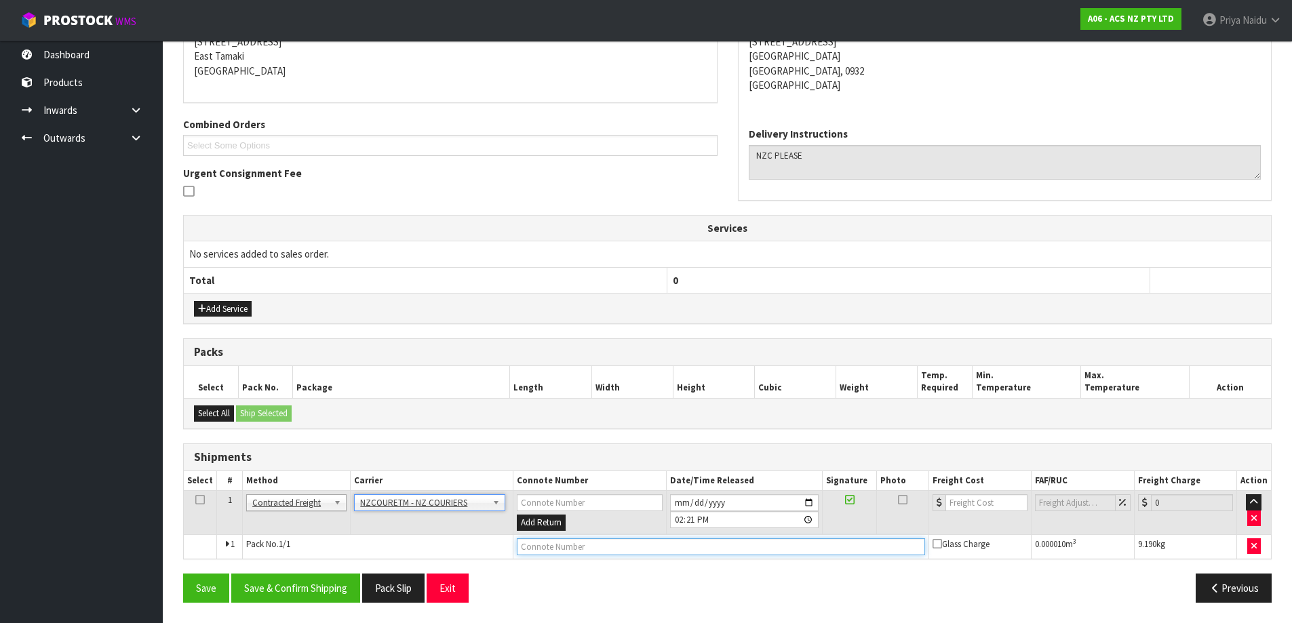
click at [584, 547] on input "text" at bounding box center [721, 547] width 408 height 17
paste input "BZGG003864"
type input "BZGG003864"
click at [963, 502] on input "number" at bounding box center [987, 502] width 82 height 17
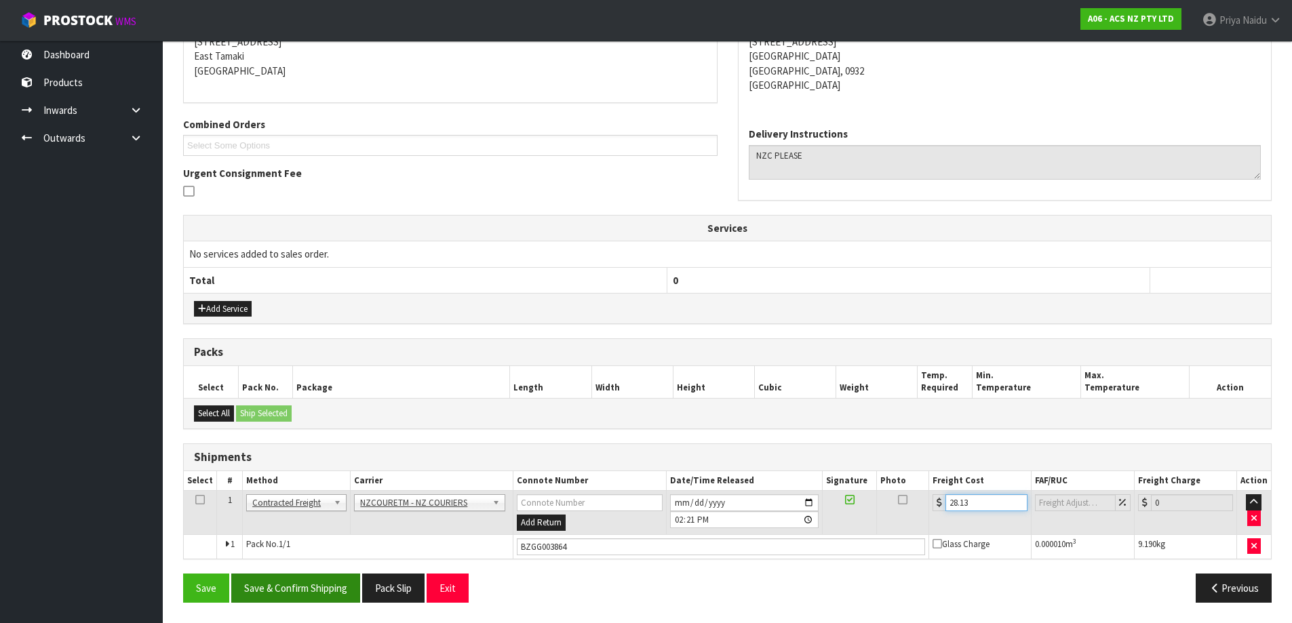
type input "28.13"
click at [309, 581] on button "Save & Confirm Shipping" at bounding box center [295, 588] width 129 height 29
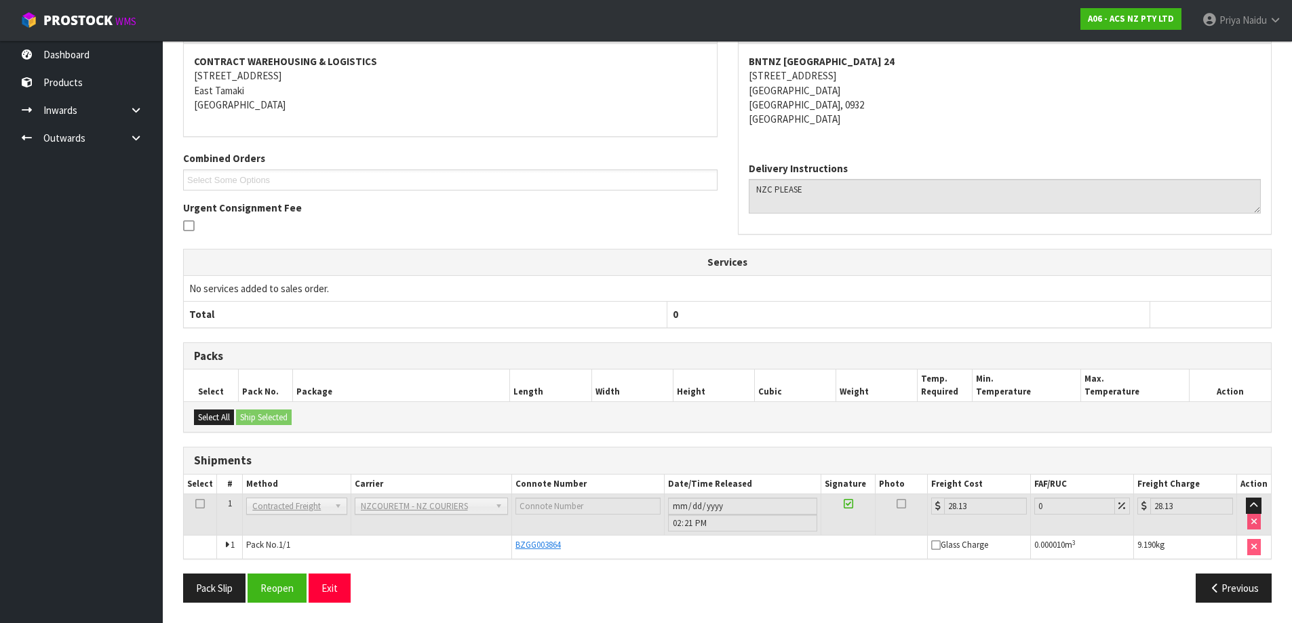
scroll to position [0, 0]
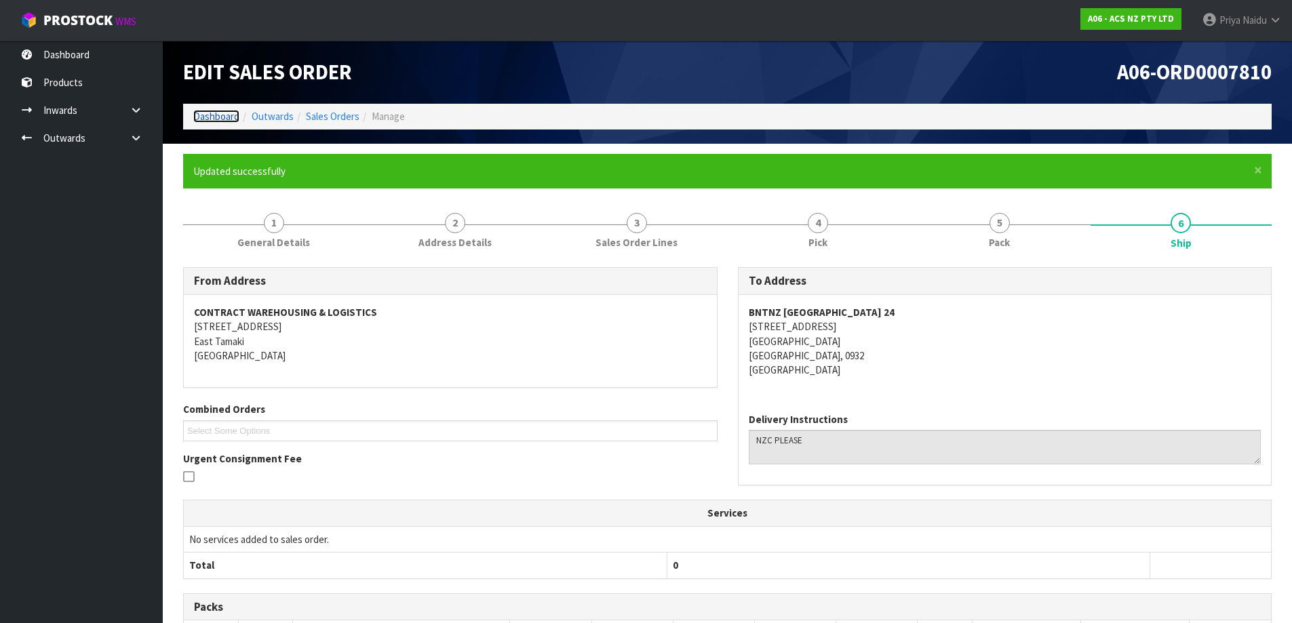
click at [222, 110] on link "Dashboard" at bounding box center [216, 116] width 46 height 13
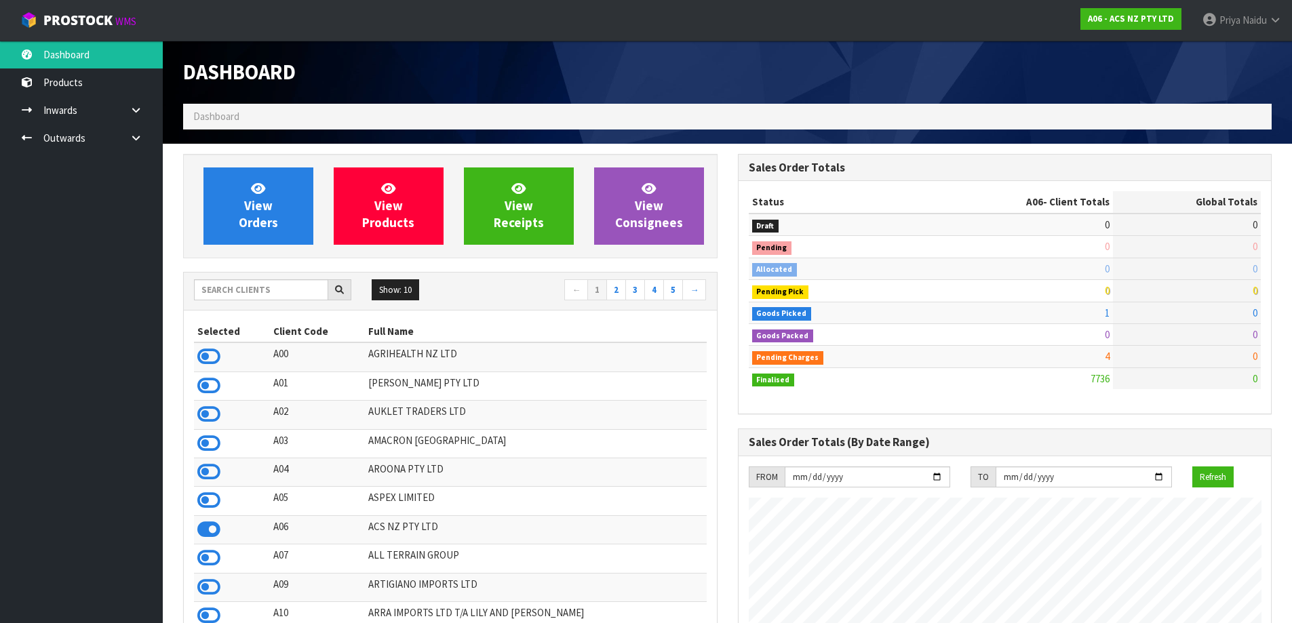
scroll to position [1028, 554]
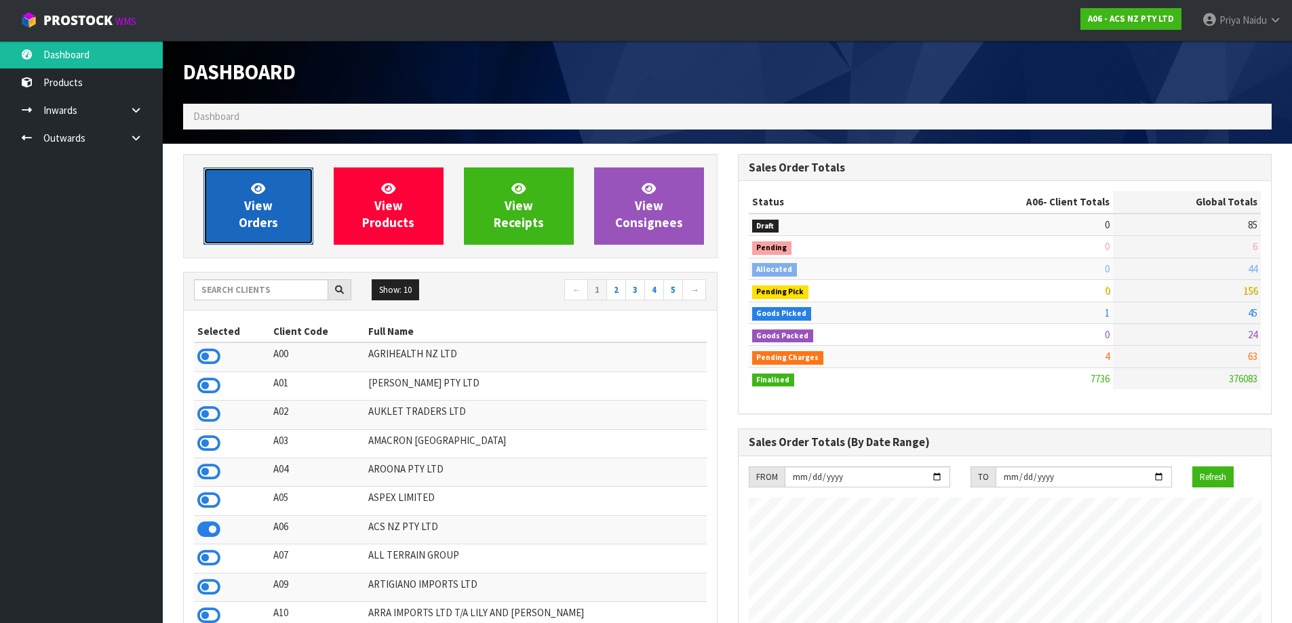
click at [286, 232] on link "View Orders" at bounding box center [258, 206] width 110 height 77
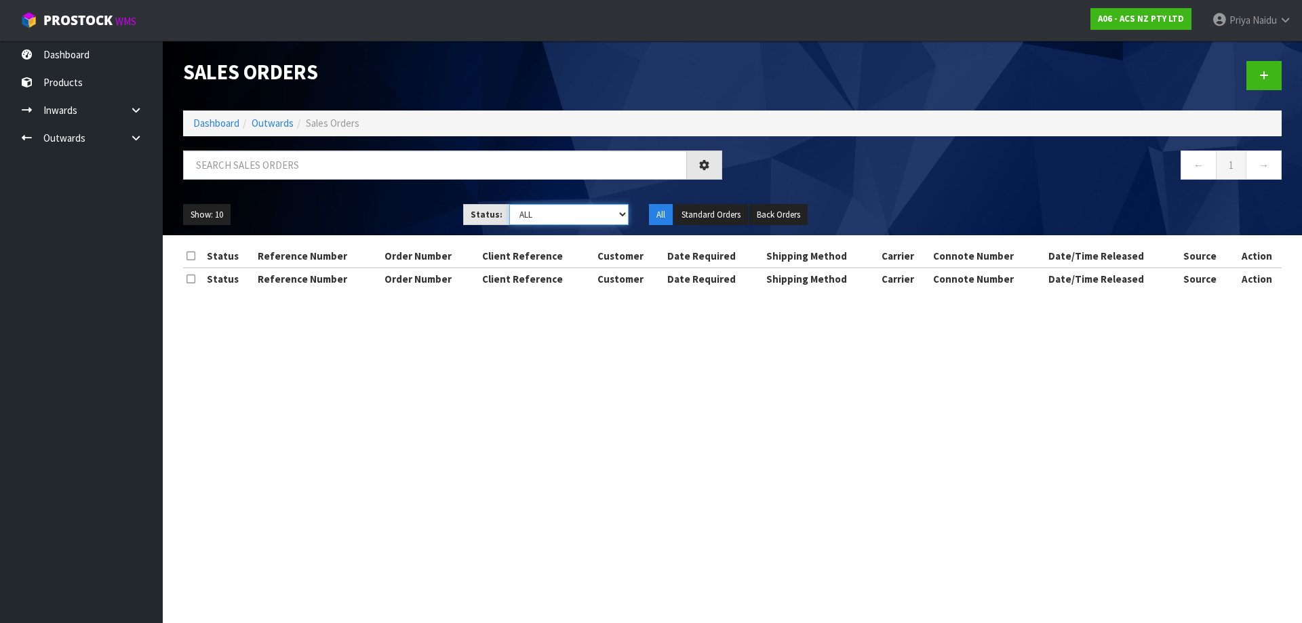
click at [567, 210] on select "Draft Pending Allocated Pending Pick Goods Picked Goods Packed Pending Charges …" at bounding box center [569, 214] width 120 height 21
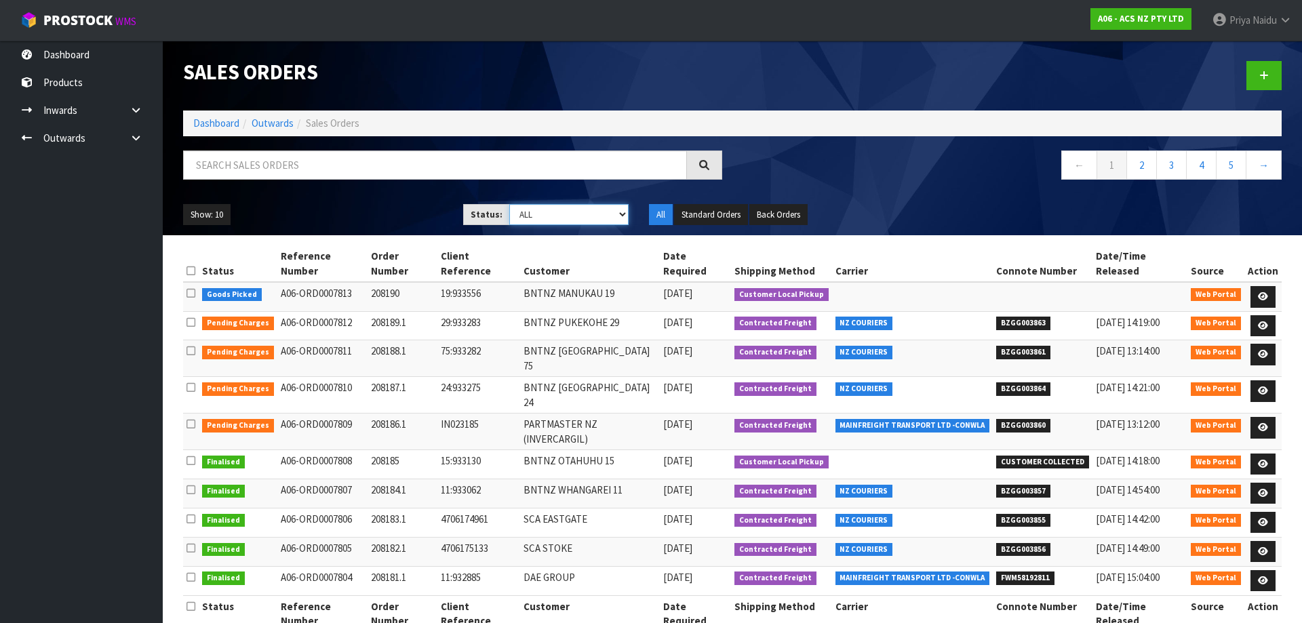
select select "string:4"
click at [509, 204] on select "Draft Pending Allocated Pending Pick Goods Picked Goods Packed Pending Charges …" at bounding box center [569, 214] width 120 height 21
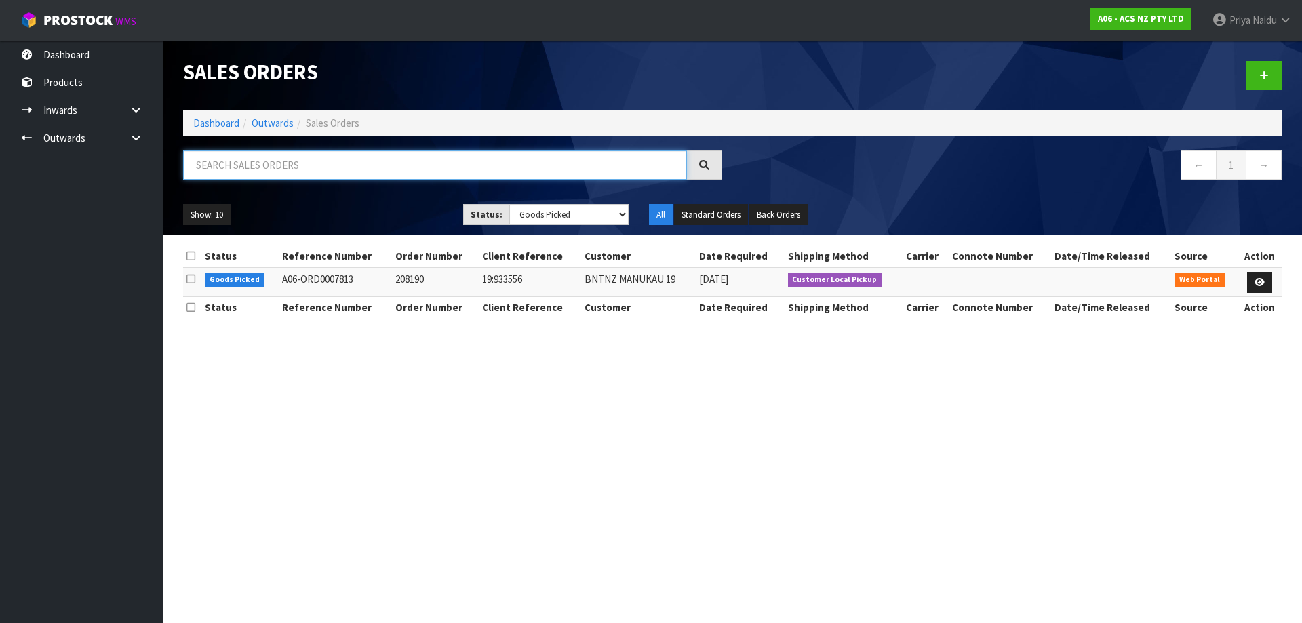
click at [242, 173] on input "text" at bounding box center [435, 165] width 504 height 29
click at [229, 117] on link "Dashboard" at bounding box center [216, 123] width 46 height 13
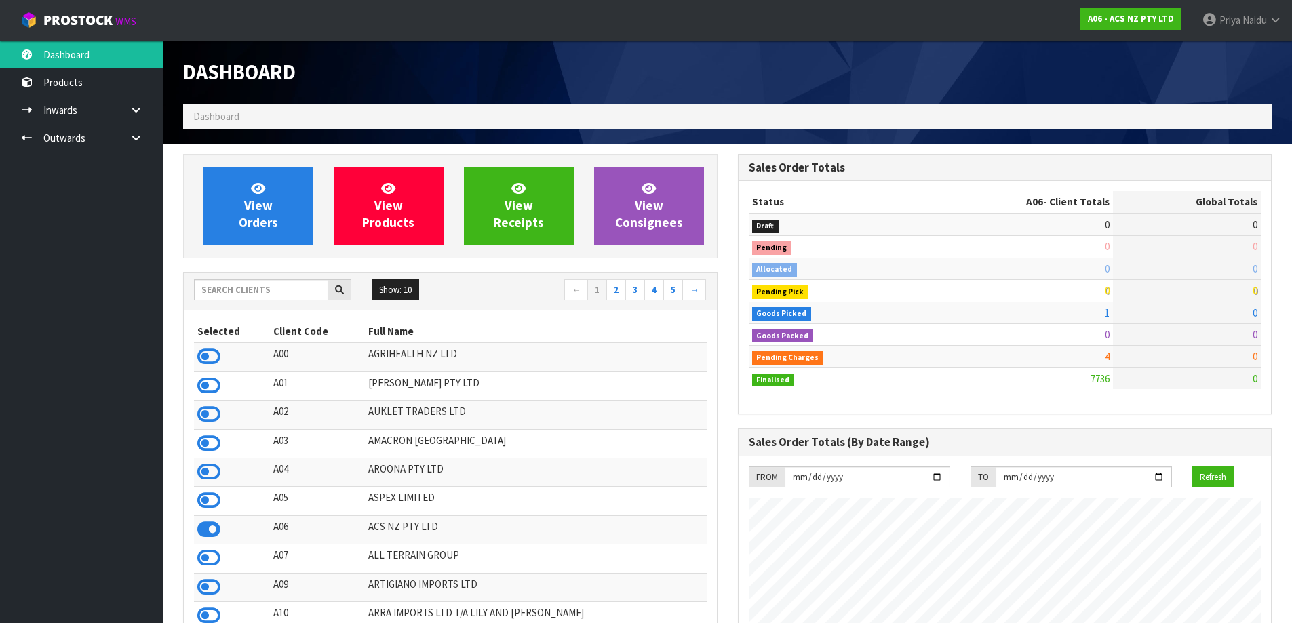
scroll to position [1028, 554]
click at [263, 298] on input "text" at bounding box center [261, 289] width 134 height 21
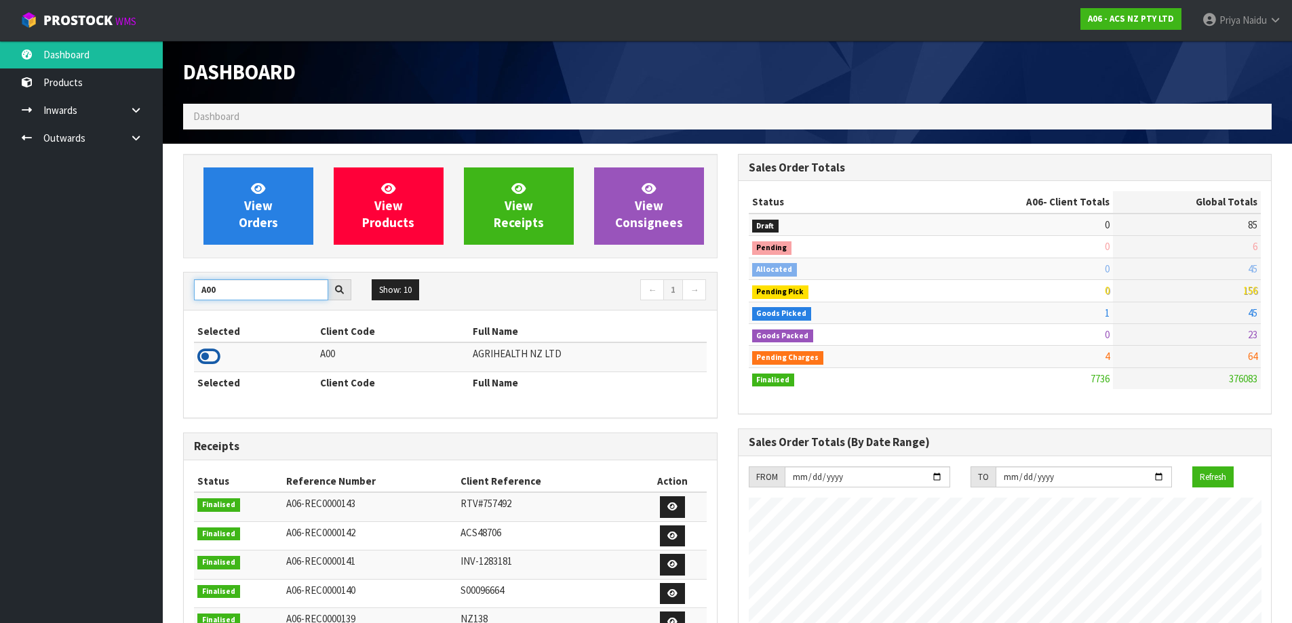
type input "A00"
click at [208, 355] on icon at bounding box center [208, 357] width 23 height 20
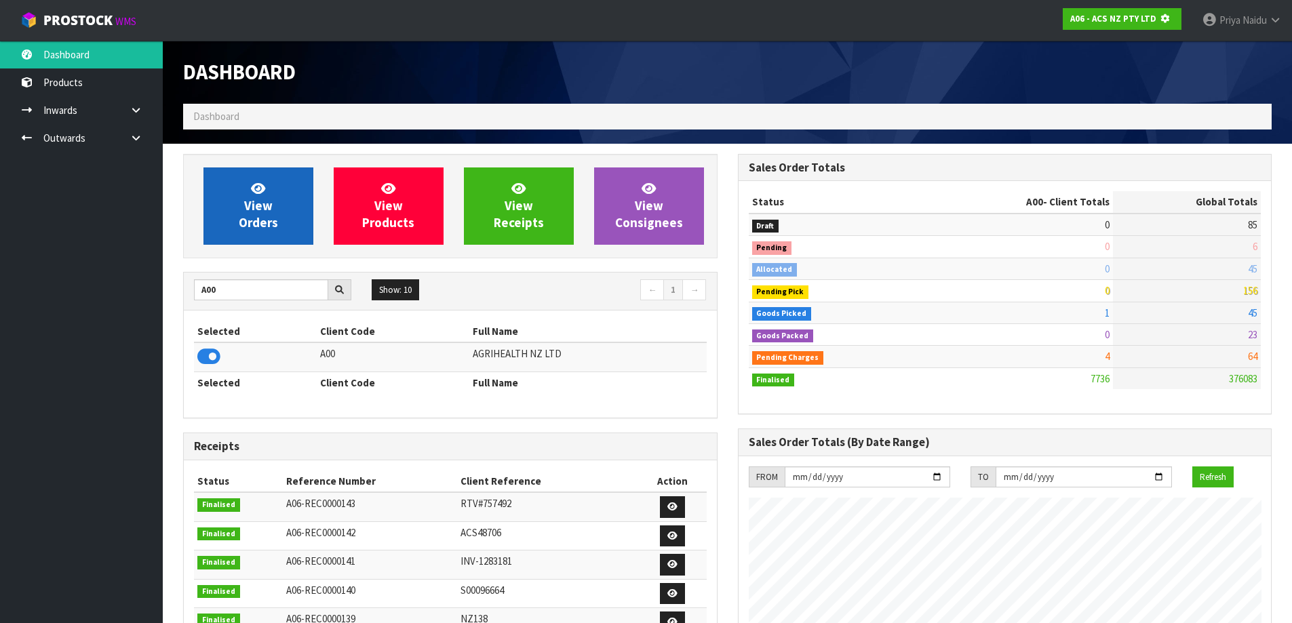
scroll to position [677430, 677721]
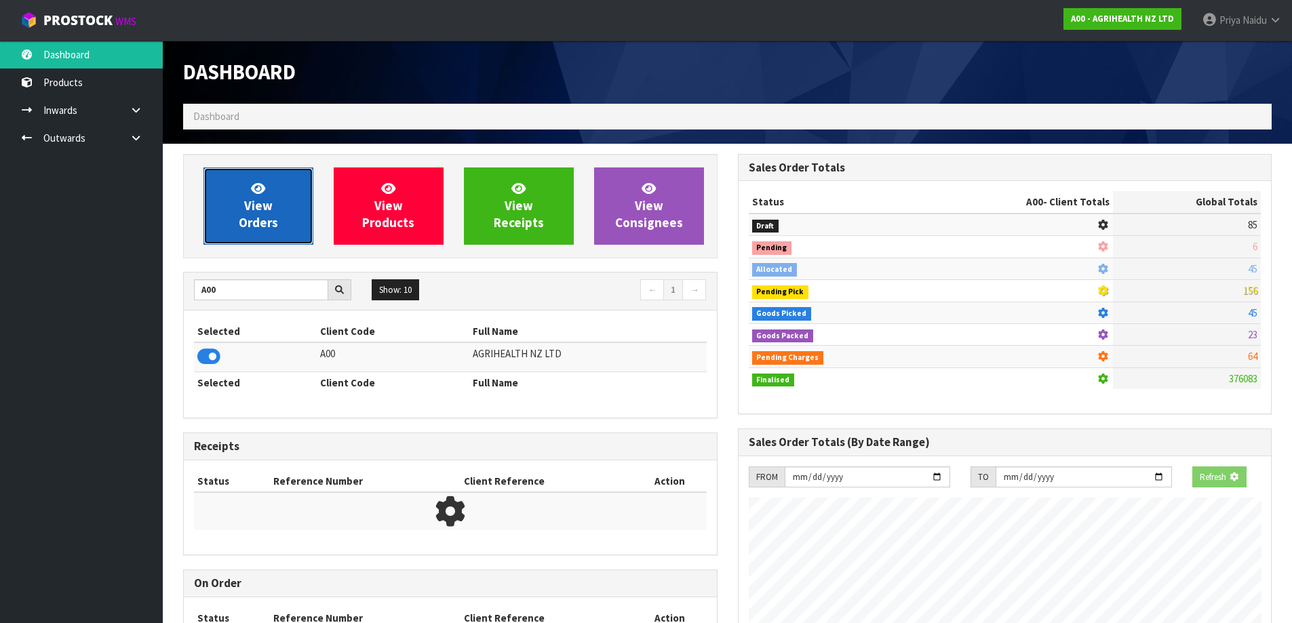
click at [278, 203] on link "View Orders" at bounding box center [258, 206] width 110 height 77
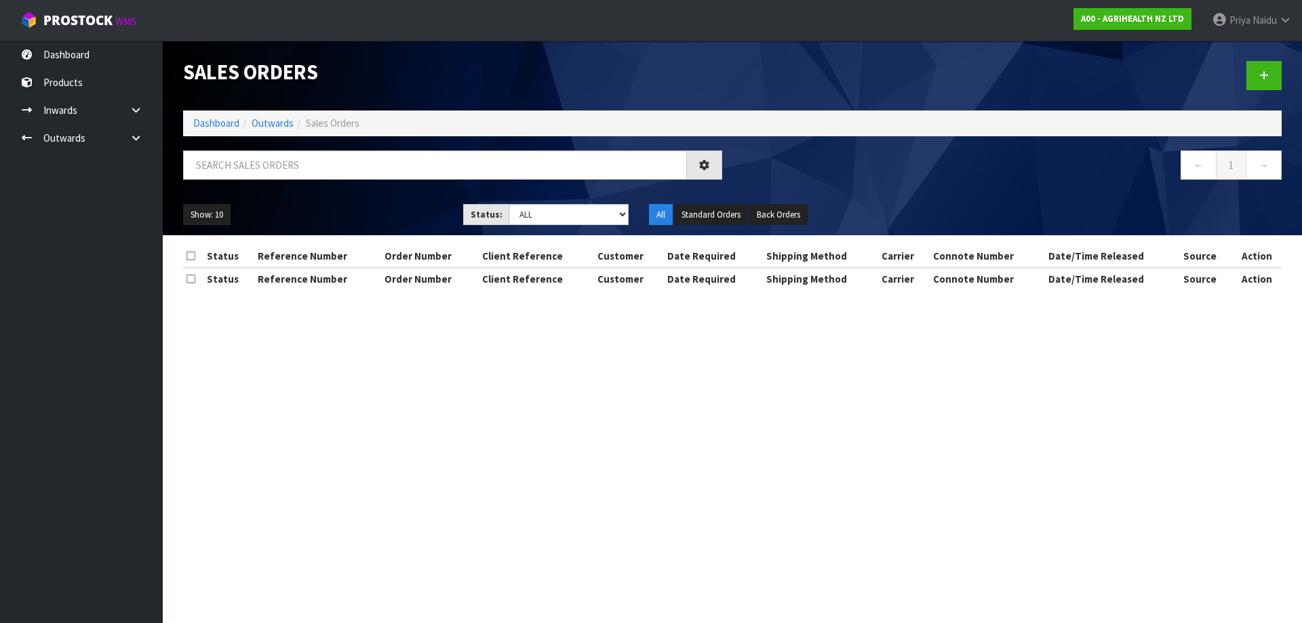
click at [280, 186] on div at bounding box center [453, 170] width 560 height 39
click at [280, 171] on input "text" at bounding box center [435, 165] width 504 height 29
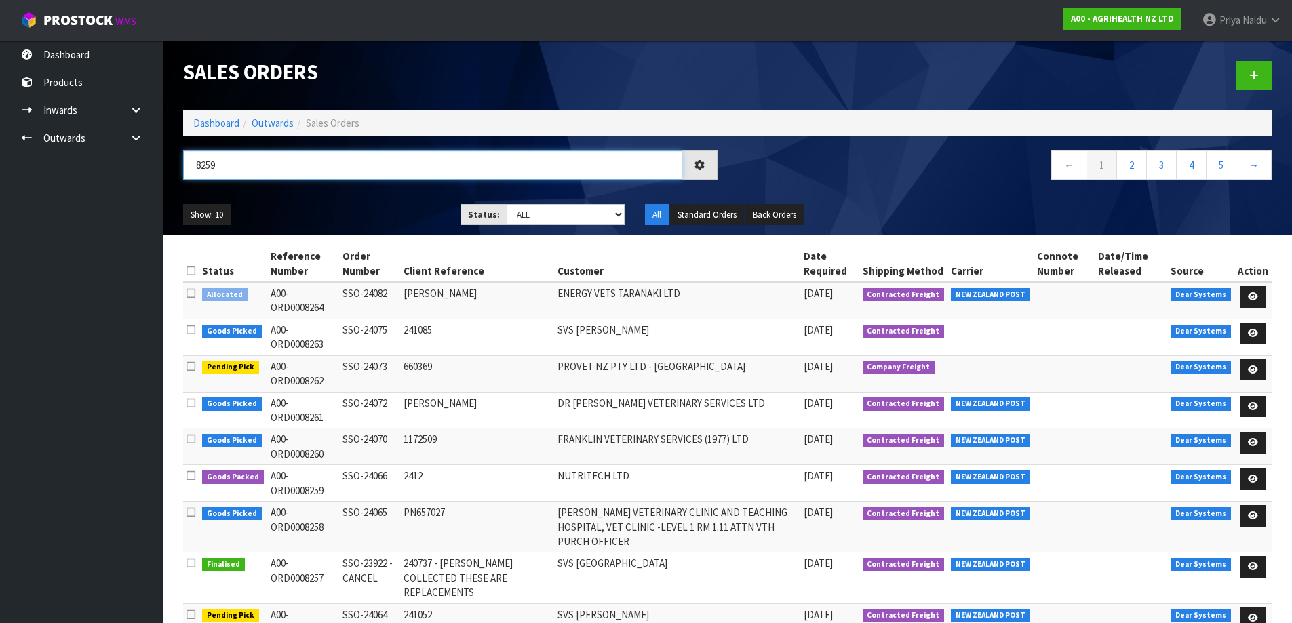
type input "8259"
click at [425, 197] on div "Show: 10 5 10 25 50 Status: Draft Pending Allocated Pending Pick Goods Picked G…" at bounding box center [727, 215] width 1109 height 42
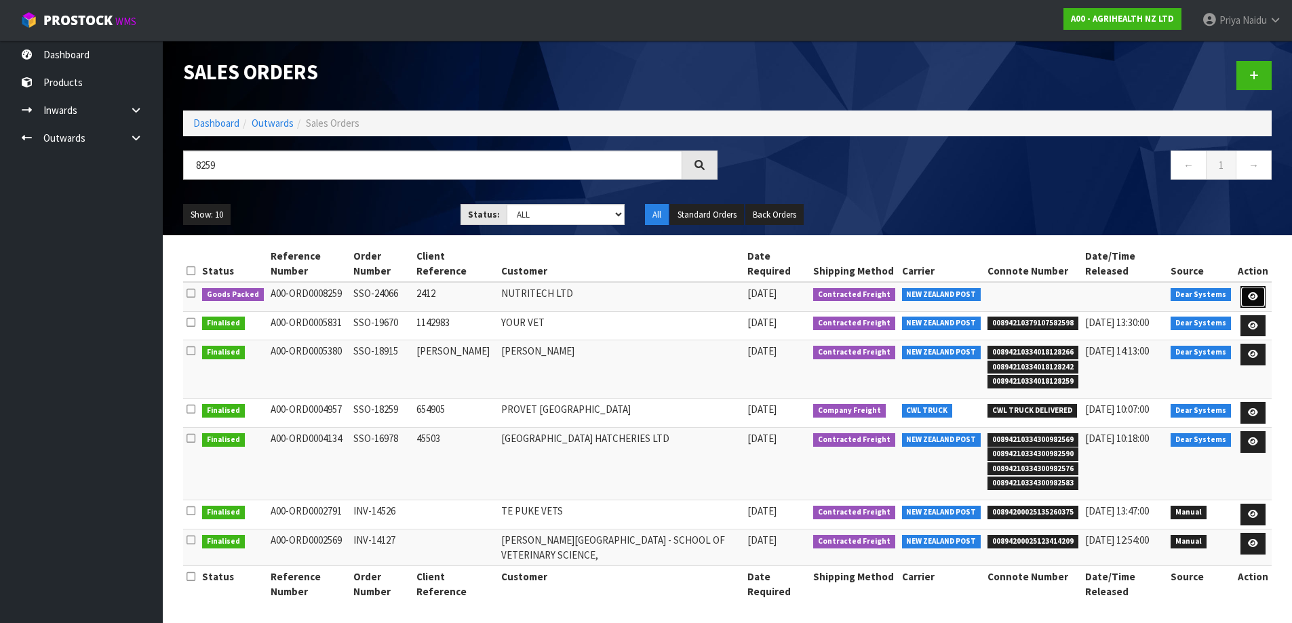
click at [1249, 292] on icon at bounding box center [1253, 296] width 10 height 9
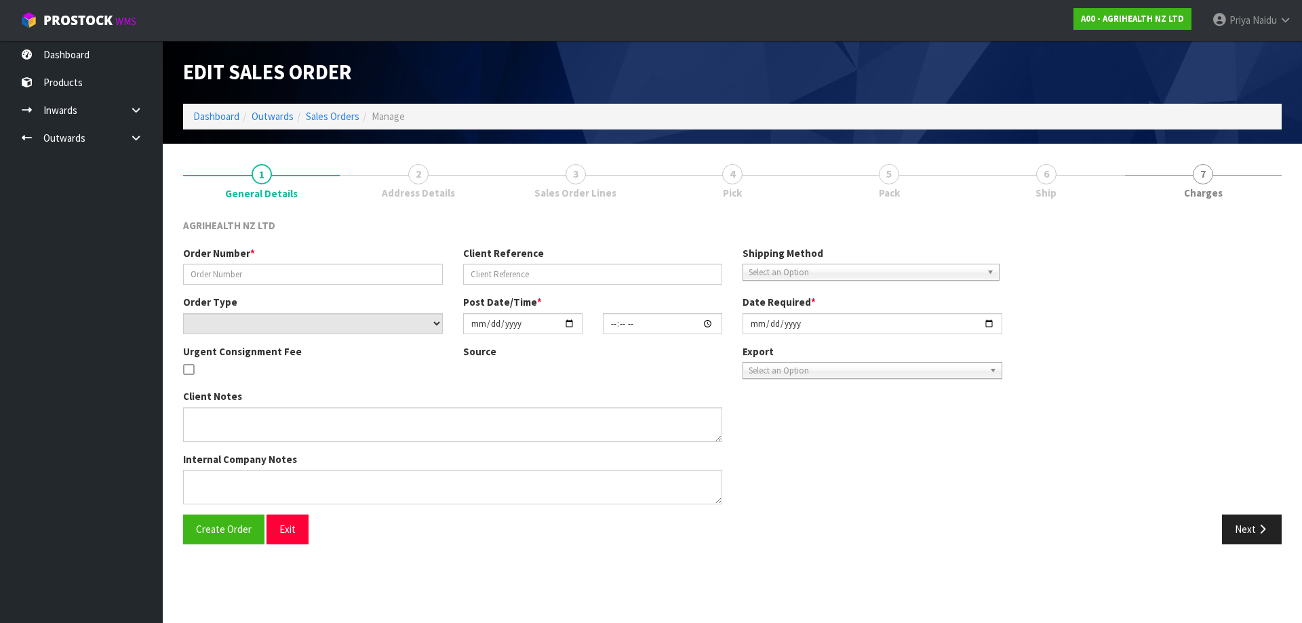
type input "SSO-24066"
type input "2412"
select select "number:0"
type input "[DATE]"
type input "09:58:37.000"
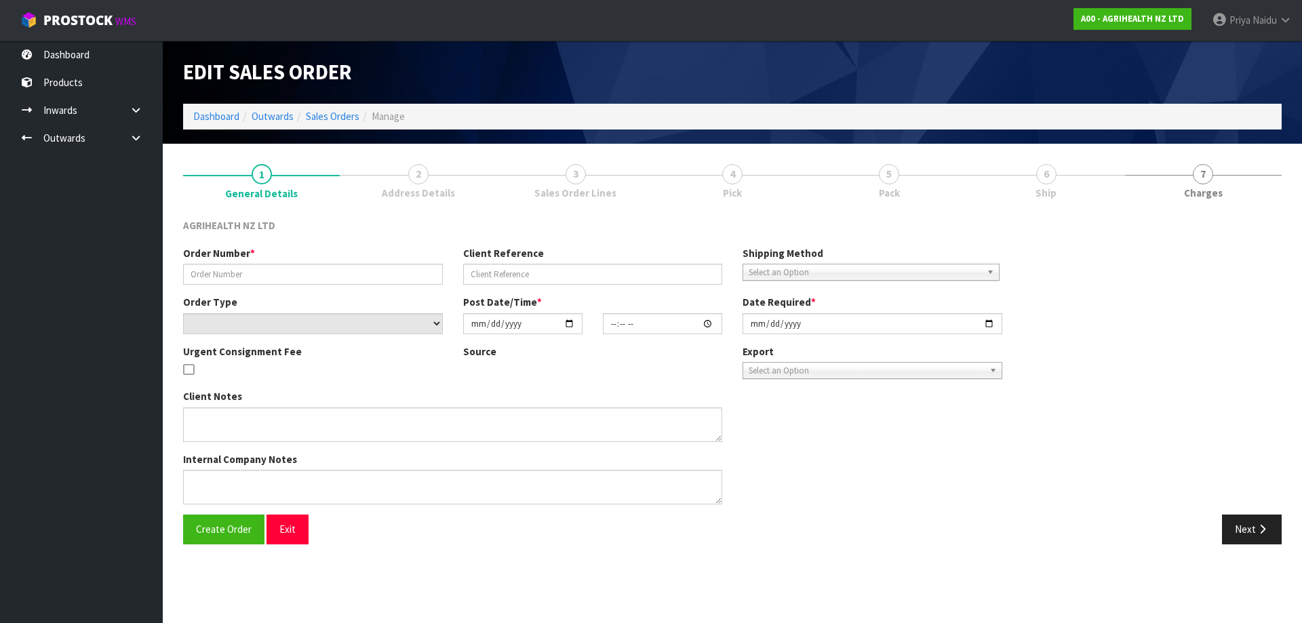
type input "[DATE]"
type textarea "SHIP BY: FREIGHT -DG"
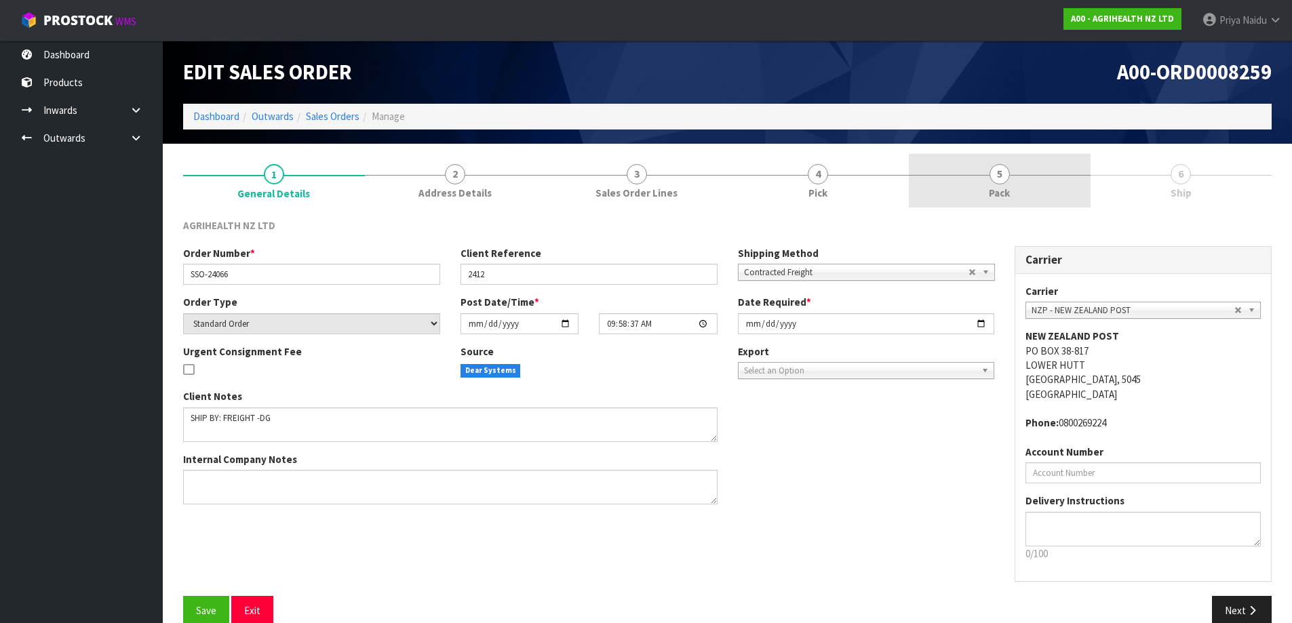
click at [992, 190] on span "Pack" at bounding box center [999, 193] width 21 height 14
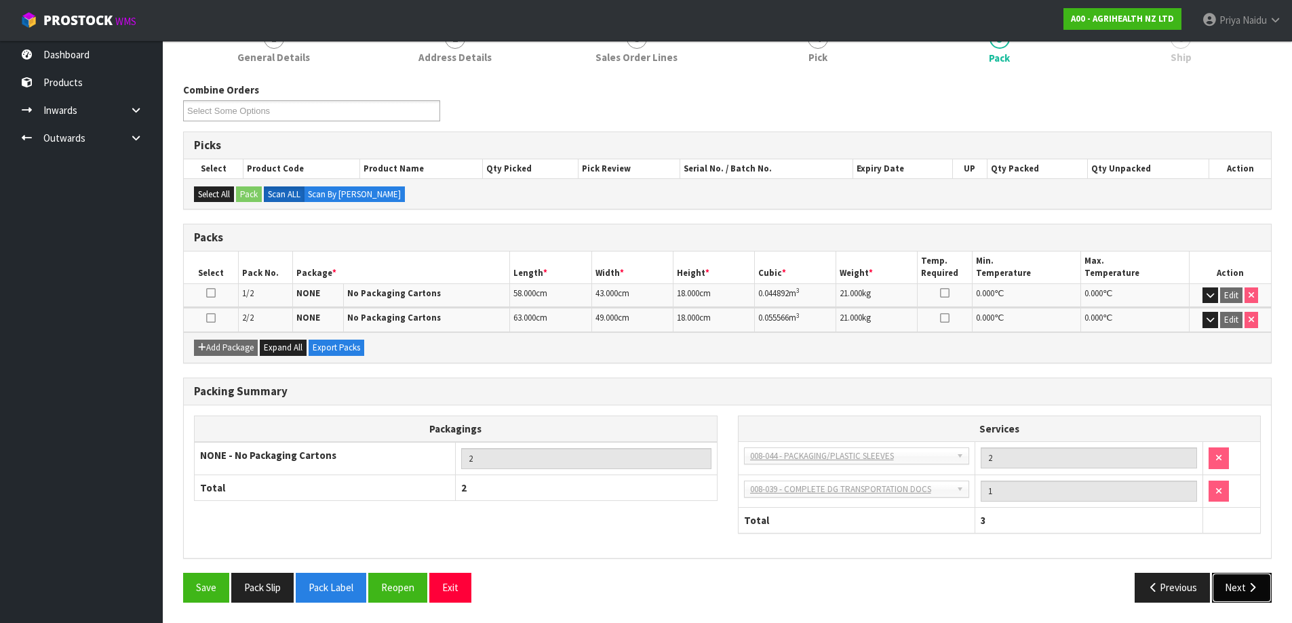
click at [1226, 581] on button "Next" at bounding box center [1242, 587] width 60 height 29
